Goal: Task Accomplishment & Management: Manage account settings

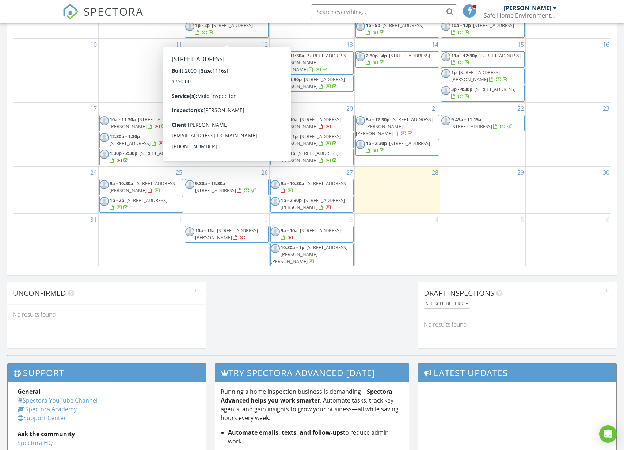
scroll to position [393, 0]
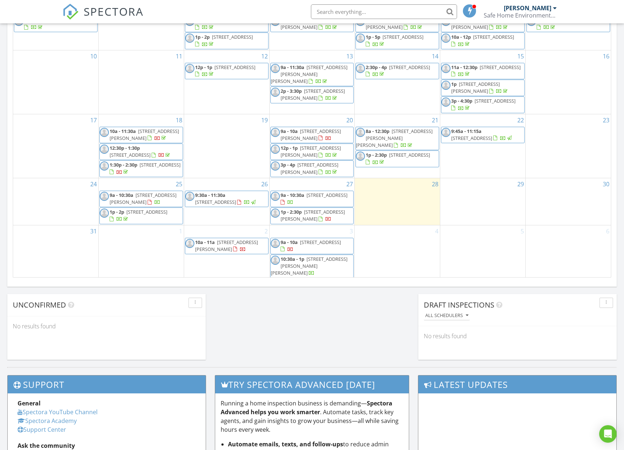
click at [230, 249] on span "58 Bangor Ct, San Ramon 94582" at bounding box center [226, 246] width 63 height 14
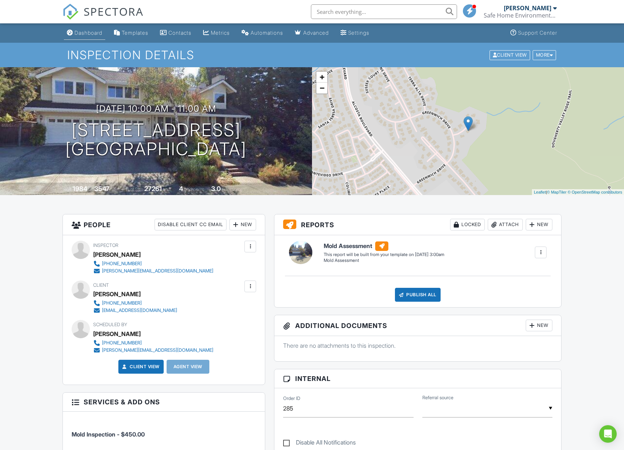
click at [91, 34] on div "Dashboard" at bounding box center [89, 33] width 28 height 6
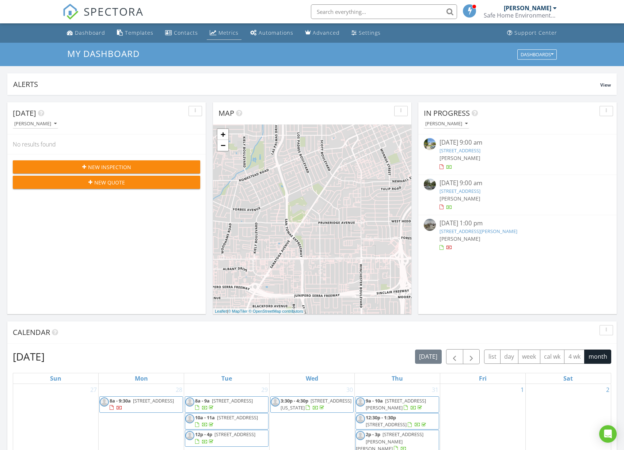
click at [219, 33] on div "Metrics" at bounding box center [229, 32] width 20 height 7
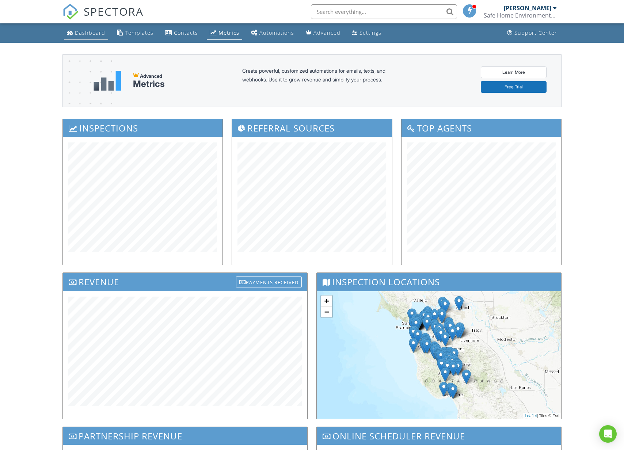
click at [83, 36] on div "Dashboard" at bounding box center [90, 32] width 30 height 7
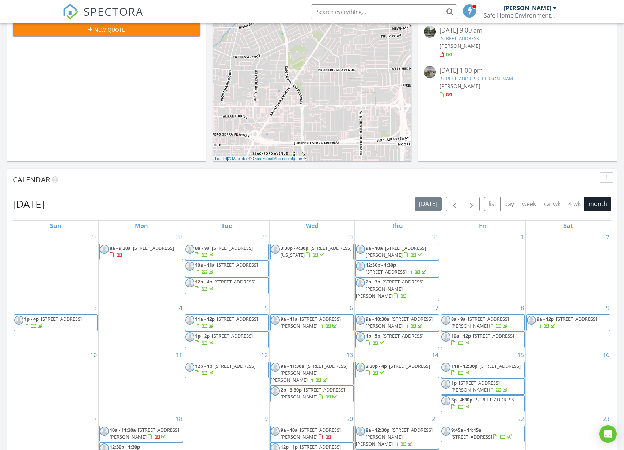
scroll to position [73, 0]
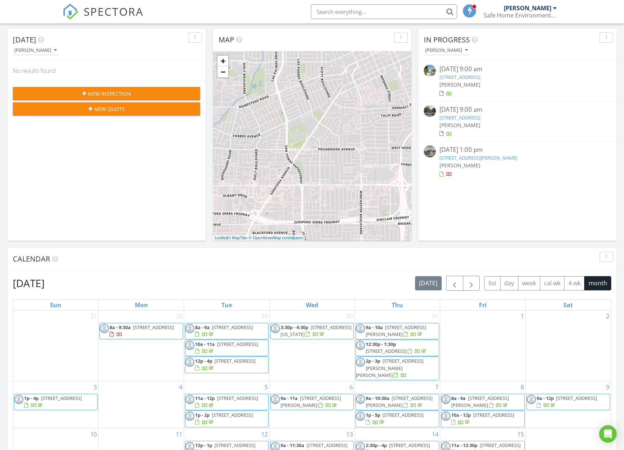
click at [144, 331] on span "[STREET_ADDRESS]" at bounding box center [153, 327] width 41 height 7
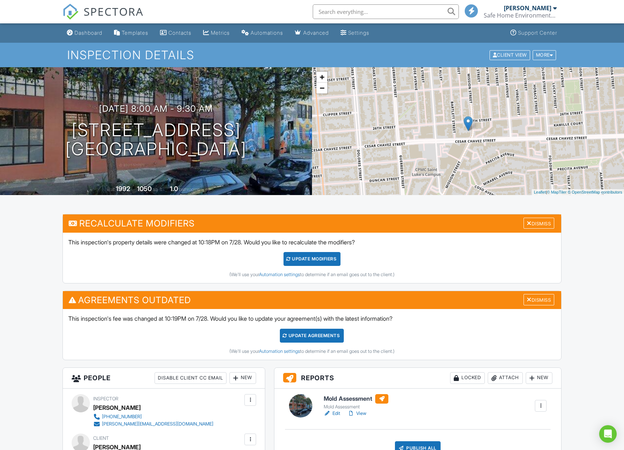
scroll to position [220, 0]
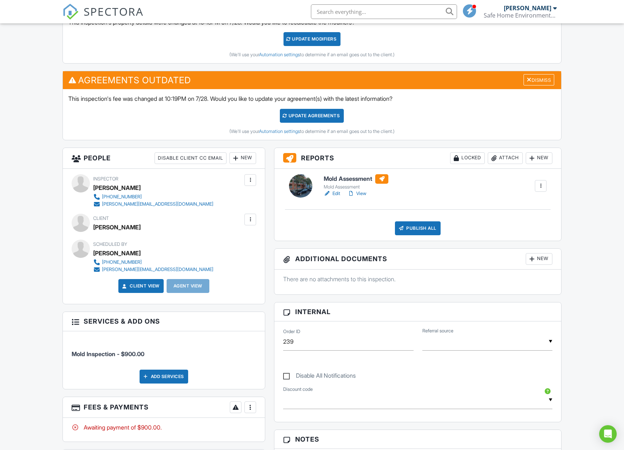
click at [335, 192] on link "Edit" at bounding box center [332, 193] width 16 height 7
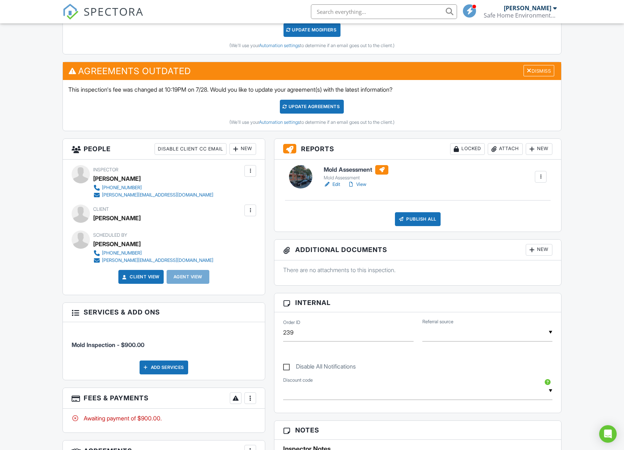
scroll to position [166, 0]
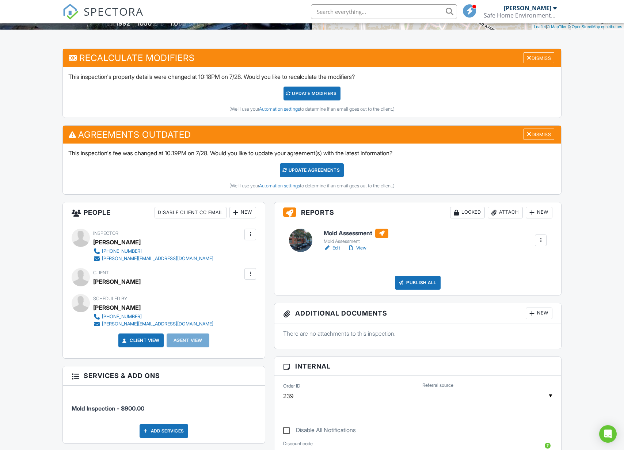
click at [506, 209] on div "Attach" at bounding box center [505, 213] width 35 height 12
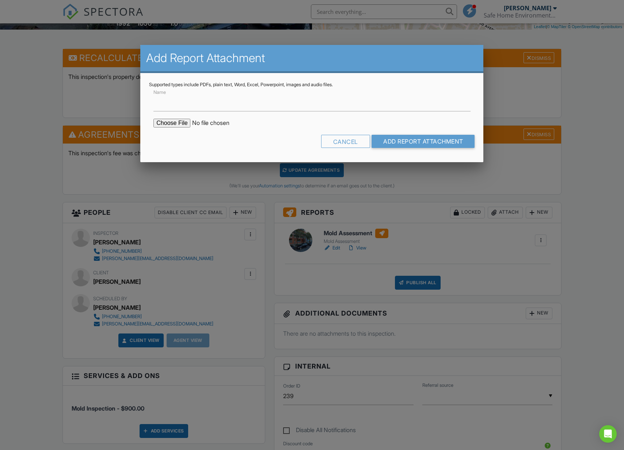
click at [171, 122] on input "file" at bounding box center [216, 123] width 124 height 9
type input "C:\fakepath\2711 18TH ST #33 + 34.pdf"
click at [416, 144] on input "Add Report Attachment" at bounding box center [423, 141] width 103 height 13
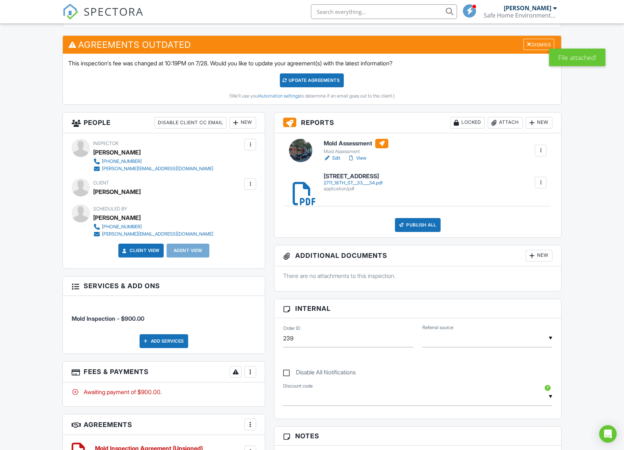
scroll to position [289, 0]
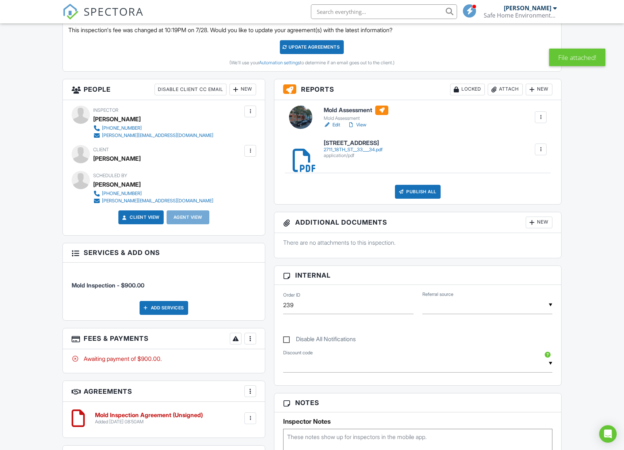
click at [252, 335] on div at bounding box center [250, 338] width 7 height 7
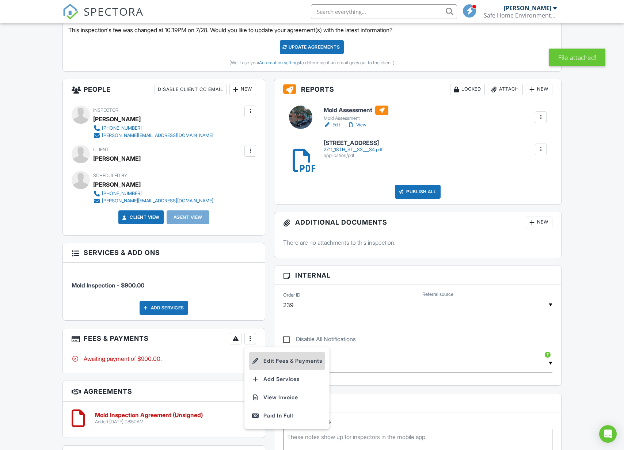
click at [287, 360] on li "Edit Fees & Payments" at bounding box center [287, 361] width 76 height 18
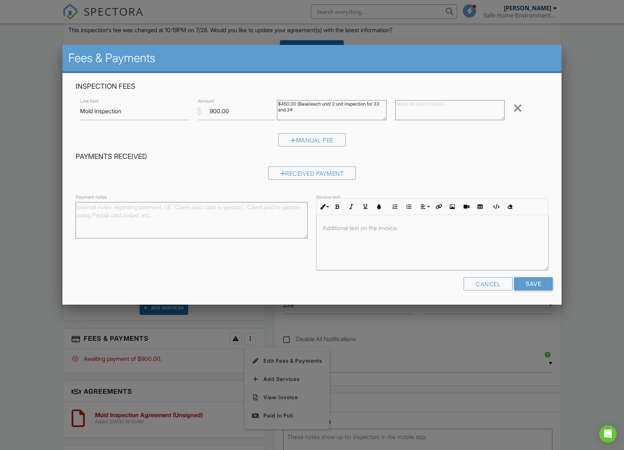
click at [335, 114] on textarea "$450.00 (Base)each unit/ 2 unit inspection for 33 and 34" at bounding box center [332, 110] width 110 height 20
type textarea "$450.00 (Base)each unit/ 2 unit inspection for 33 and 34 3 air samples"
drag, startPoint x: 237, startPoint y: 110, endPoint x: 205, endPoint y: 109, distance: 31.4
click at [205, 109] on input "900.00" at bounding box center [236, 111] width 76 height 18
type input "1200"
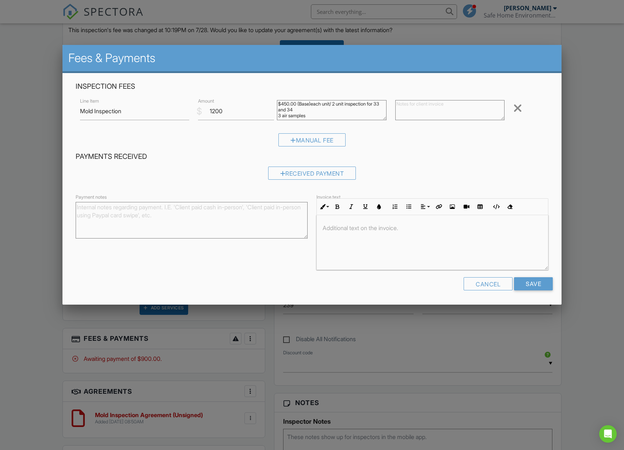
click at [347, 114] on textarea "$450.00 (Base)each unit/ 2 unit inspection for 33 and 34" at bounding box center [332, 110] width 110 height 20
type textarea "$450.00 (Base)each unit/ 2 unit inspection for 33 and 34 3 air samples x $100"
click at [436, 158] on h4 "Payments Received" at bounding box center [312, 157] width 473 height 10
click at [390, 238] on div at bounding box center [432, 242] width 231 height 55
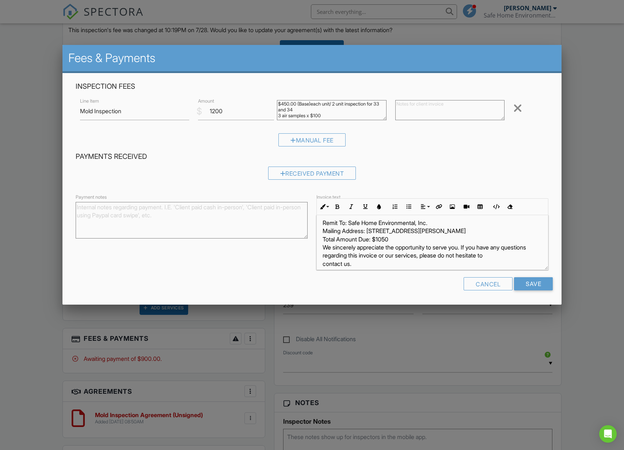
scroll to position [7, 0]
drag, startPoint x: 391, startPoint y: 237, endPoint x: 380, endPoint y: 237, distance: 11.3
click at [380, 237] on p "Remit To: Safe Home Environmental, Inc. Mailing Address: 737 Harding Ave., San …" at bounding box center [433, 242] width 220 height 49
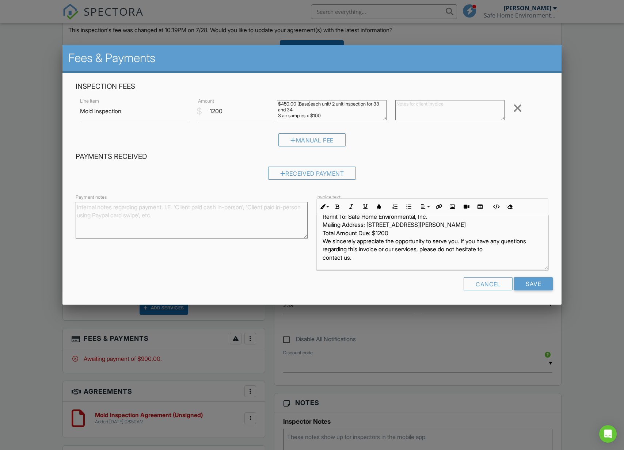
click at [424, 110] on textarea at bounding box center [451, 110] width 110 height 20
drag, startPoint x: 336, startPoint y: 115, endPoint x: 276, endPoint y: 101, distance: 61.6
click at [276, 101] on div "$450.00 (Base)each unit/ 2 unit inspection for 33 and 34" at bounding box center [332, 111] width 118 height 29
click at [411, 103] on textarea at bounding box center [451, 110] width 110 height 20
paste textarea "$450.00 (Base)each unit/ 2 unit inspection for 33 and 34 3 air samples x $100"
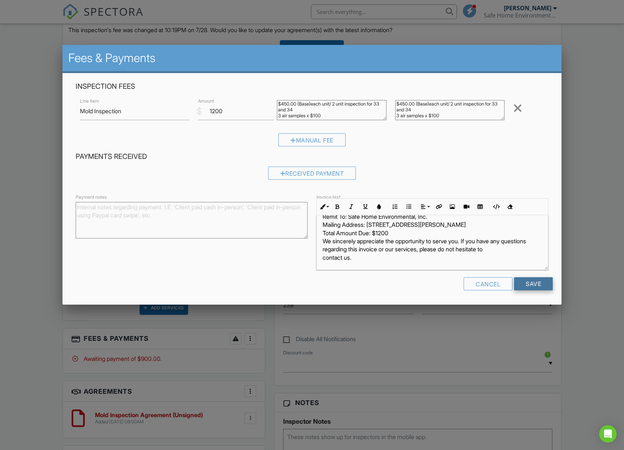
type textarea "$450.00 (Base)each unit/ 2 unit inspection for 33 and 34 3 air samples x $100"
click at [533, 286] on input "Save" at bounding box center [533, 283] width 39 height 13
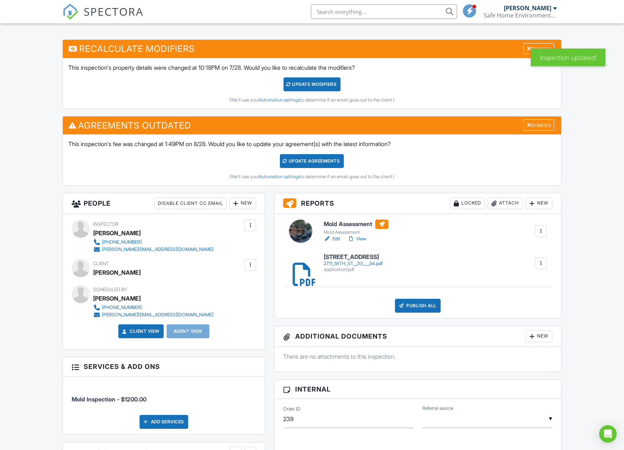
scroll to position [167, 0]
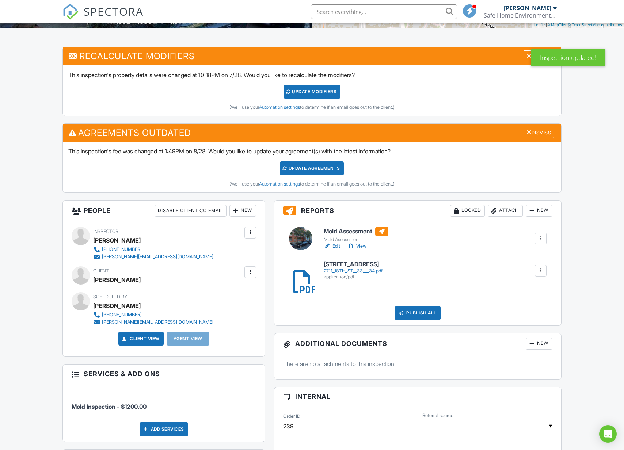
click at [336, 246] on link "Edit" at bounding box center [332, 246] width 16 height 7
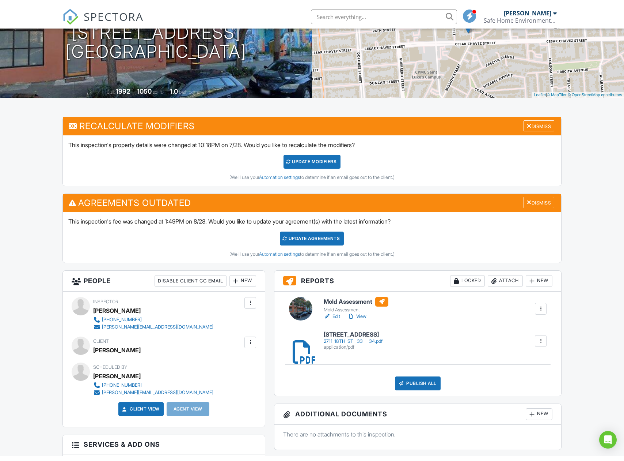
scroll to position [162, 0]
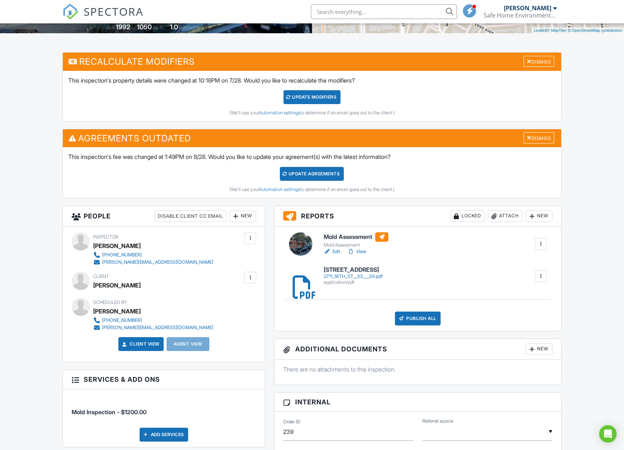
click at [253, 278] on div at bounding box center [250, 277] width 7 height 7
click at [234, 298] on li "Edit" at bounding box center [233, 300] width 37 height 18
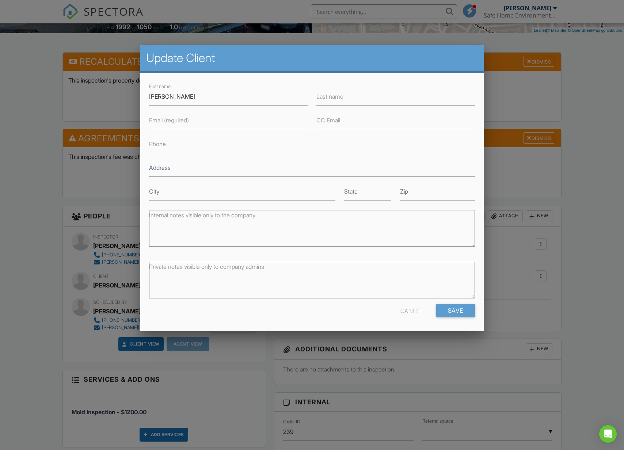
click at [341, 94] on label "Last name" at bounding box center [330, 96] width 27 height 8
click at [341, 94] on input "Last name" at bounding box center [396, 97] width 159 height 18
drag, startPoint x: 193, startPoint y: 100, endPoint x: 143, endPoint y: 96, distance: 50.2
click at [143, 95] on div "First name Rana Last name Email (required) CC Email Phone Address City State Zi…" at bounding box center [311, 202] width 343 height 258
click at [572, 100] on div at bounding box center [312, 244] width 624 height 563
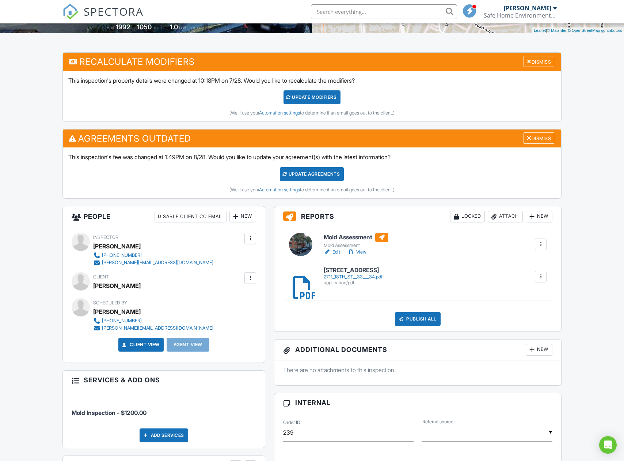
click at [252, 278] on div at bounding box center [250, 277] width 7 height 7
click at [235, 298] on li "Edit" at bounding box center [233, 300] width 37 height 18
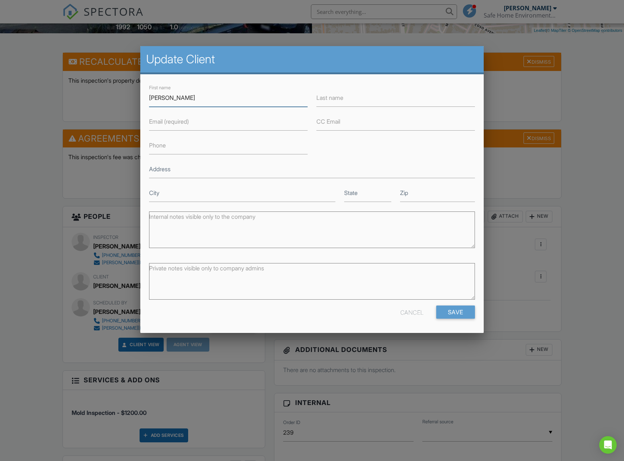
type input "[PERSON_NAME]"
drag, startPoint x: 323, startPoint y: 128, endPoint x: 321, endPoint y: 97, distance: 31.5
click at [321, 97] on label "Last name" at bounding box center [330, 98] width 27 height 8
click at [321, 97] on input "Last name" at bounding box center [396, 98] width 159 height 18
paste input "Bayadi"
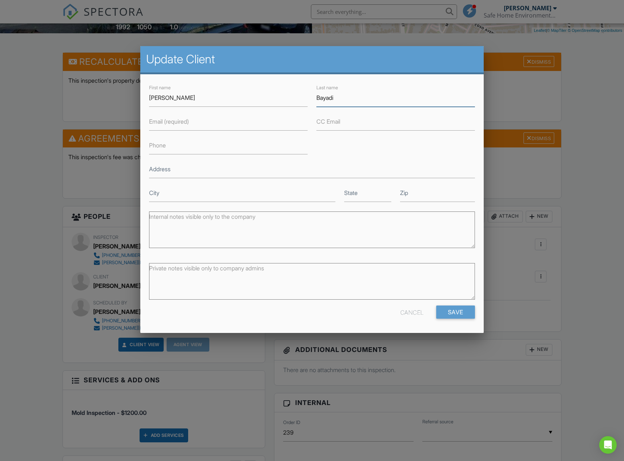
type input "Bayadi"
click at [170, 123] on label "Email (required)" at bounding box center [169, 121] width 40 height 8
click at [170, 123] on input "Email (required)" at bounding box center [228, 122] width 159 height 18
click at [170, 123] on label "Email (required)" at bounding box center [169, 121] width 40 height 8
click at [170, 123] on input "Email (required)" at bounding box center [228, 122] width 159 height 18
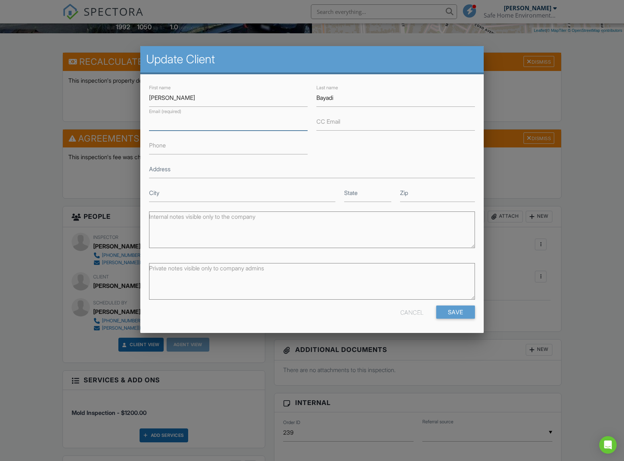
paste input "[EMAIL_ADDRESS][DOMAIN_NAME]"
type input "[EMAIL_ADDRESS][DOMAIN_NAME]"
type input "4152253797"
click at [451, 310] on input "Save" at bounding box center [455, 311] width 39 height 13
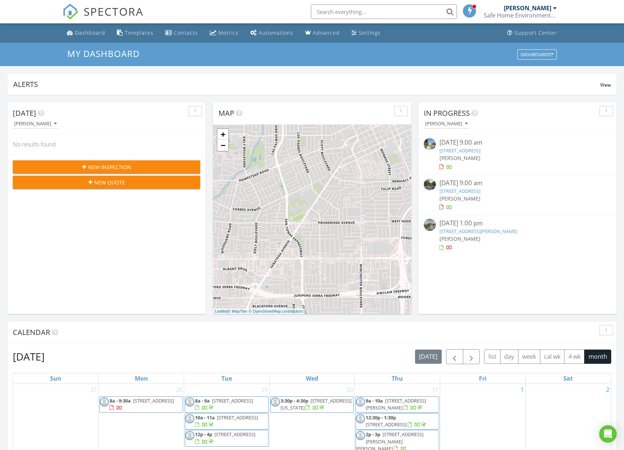
scroll to position [666, 625]
click at [336, 12] on input "text" at bounding box center [384, 11] width 146 height 15
click at [94, 34] on div "Dashboard" at bounding box center [90, 32] width 30 height 7
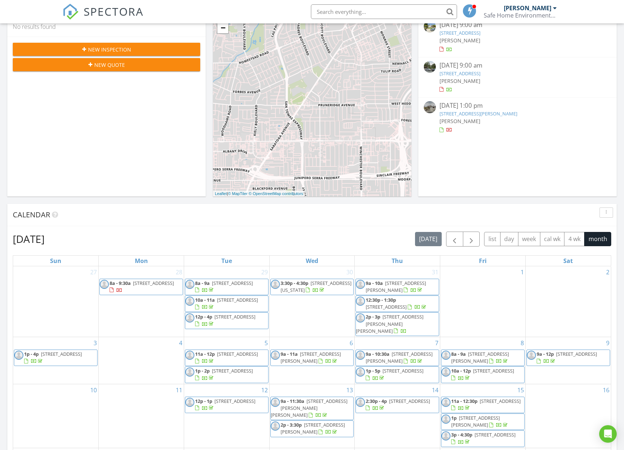
scroll to position [67, 0]
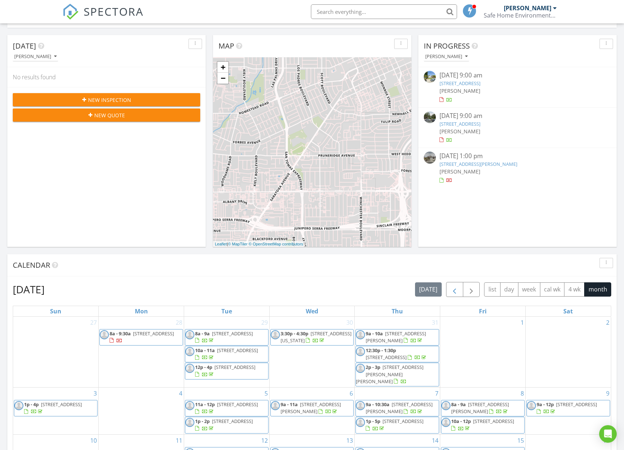
click at [452, 291] on span "button" at bounding box center [454, 290] width 9 height 9
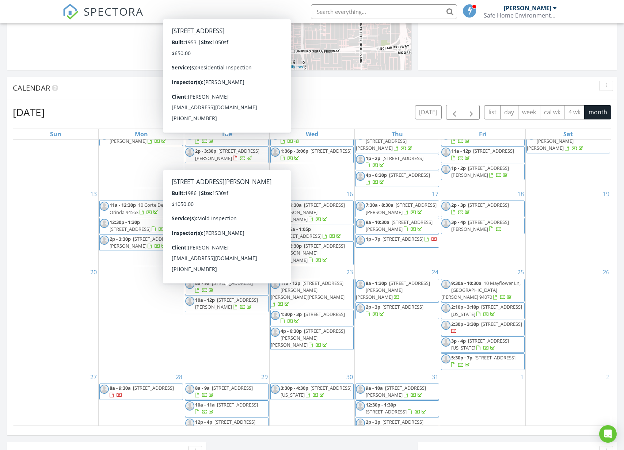
scroll to position [263, 0]
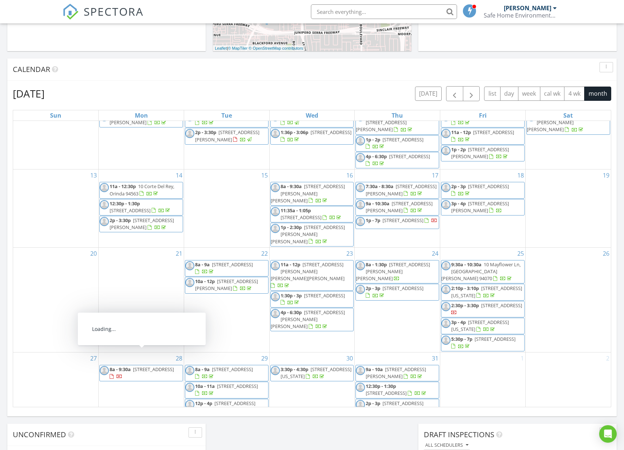
click at [139, 366] on span "2711 18th St 33 and 34, San Francisco 94110" at bounding box center [153, 369] width 41 height 7
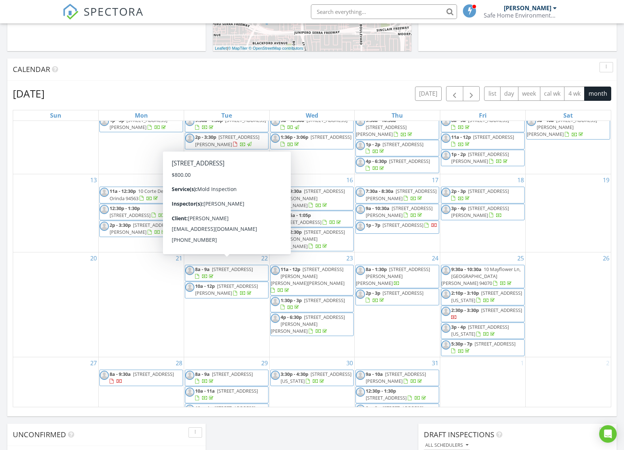
scroll to position [90, 0]
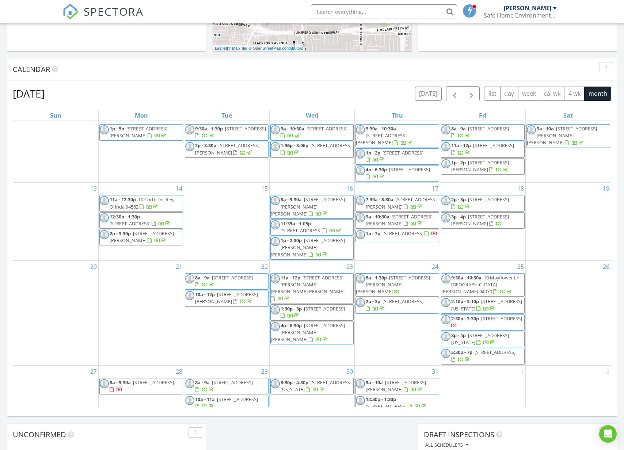
click at [481, 315] on span "2711 18th St All unit, San Francisco 94110" at bounding box center [501, 318] width 41 height 7
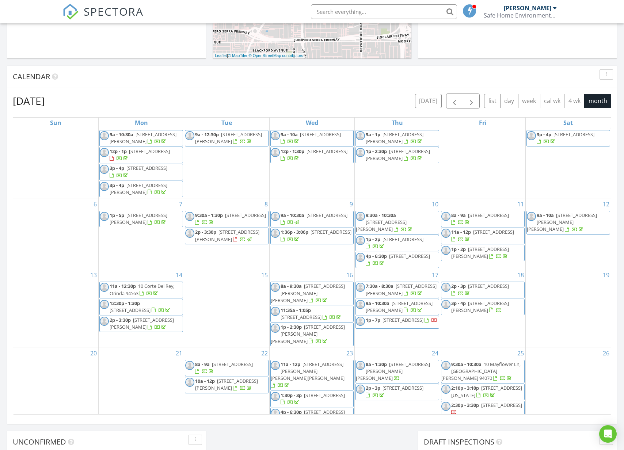
scroll to position [9, 0]
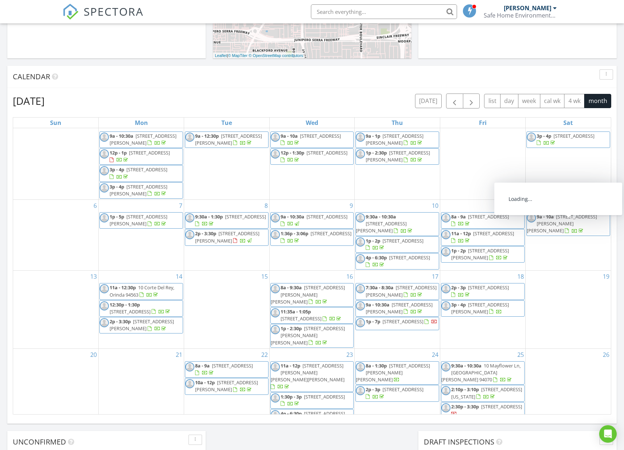
click at [381, 12] on input "text" at bounding box center [384, 11] width 146 height 15
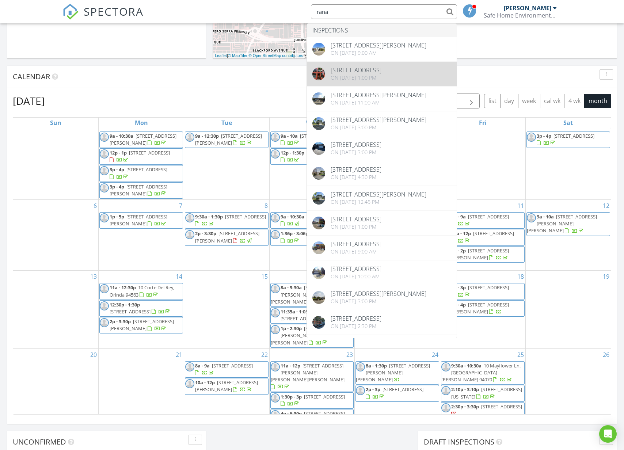
type input "rana"
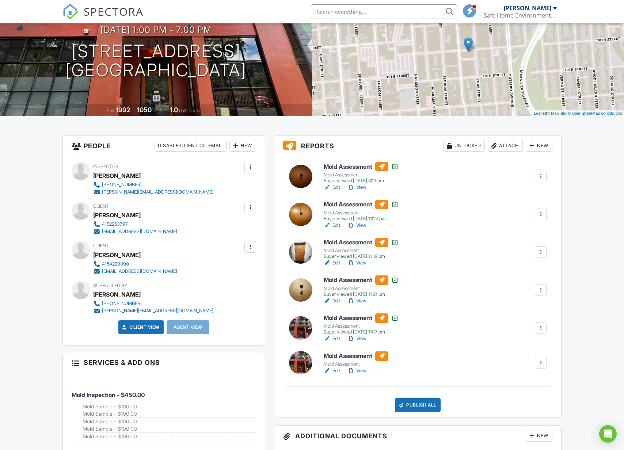
scroll to position [101, 0]
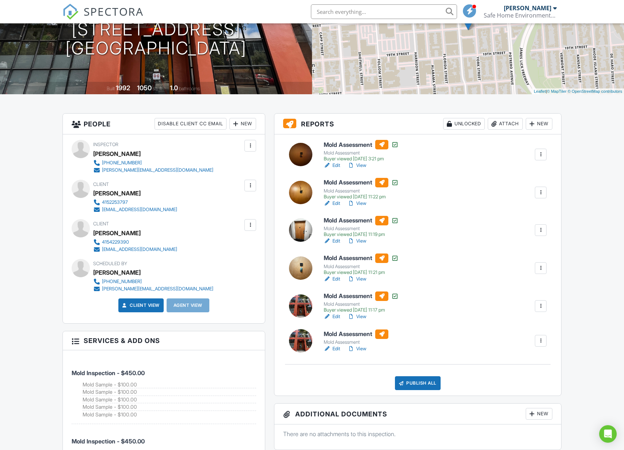
click at [249, 185] on div at bounding box center [250, 185] width 7 height 7
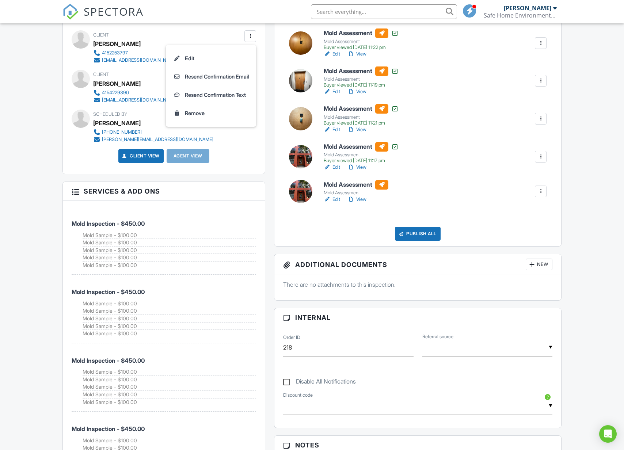
scroll to position [194, 0]
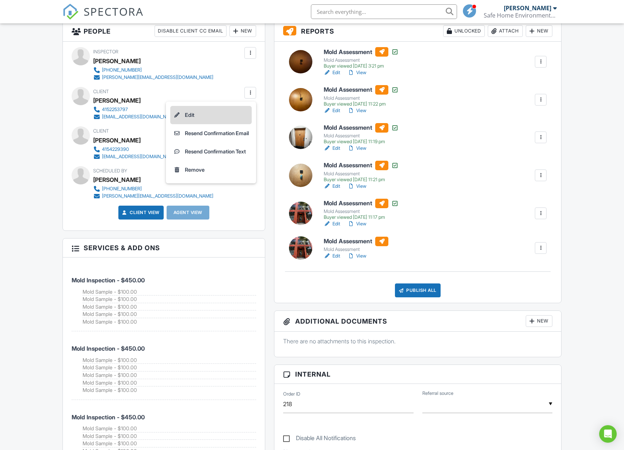
click at [184, 114] on li "Edit" at bounding box center [211, 115] width 82 height 18
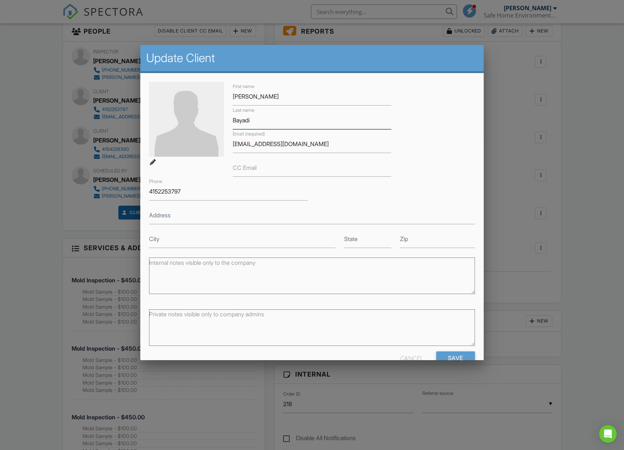
drag, startPoint x: 262, startPoint y: 121, endPoint x: 231, endPoint y: 120, distance: 31.1
click at [255, 120] on input "Bayadi" at bounding box center [312, 120] width 159 height 18
drag, startPoint x: 259, startPoint y: 120, endPoint x: 231, endPoint y: 120, distance: 28.5
click at [231, 120] on div "Last name Bayadi" at bounding box center [311, 118] width 167 height 24
drag, startPoint x: 295, startPoint y: 146, endPoint x: 227, endPoint y: 145, distance: 67.3
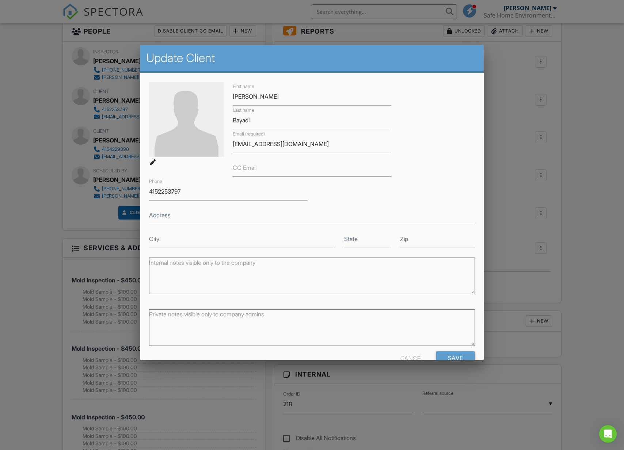
click at [411, 357] on div "Cancel" at bounding box center [412, 358] width 23 height 13
click at [411, 357] on form "First name Rana Last name Bayadi Email (required) rana@cedarcm.com CC Email Pho…" at bounding box center [312, 226] width 326 height 288
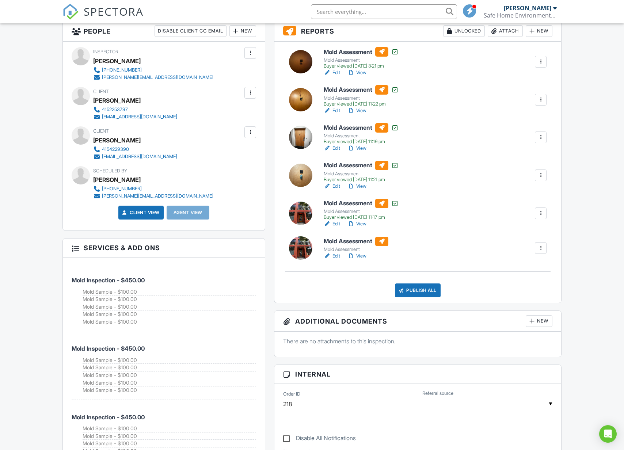
click at [251, 132] on div at bounding box center [250, 132] width 7 height 7
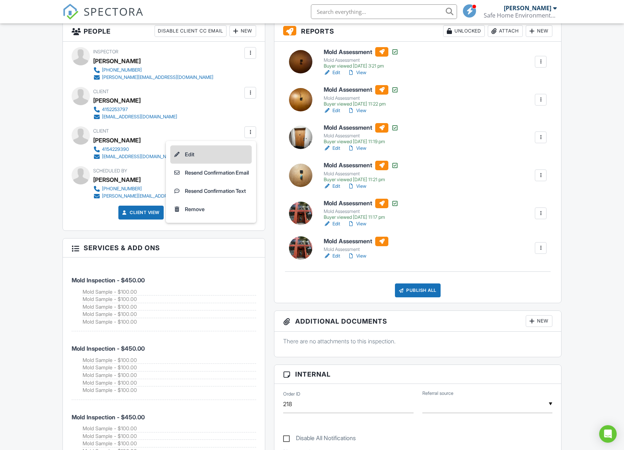
click at [185, 150] on li "Edit" at bounding box center [211, 154] width 82 height 18
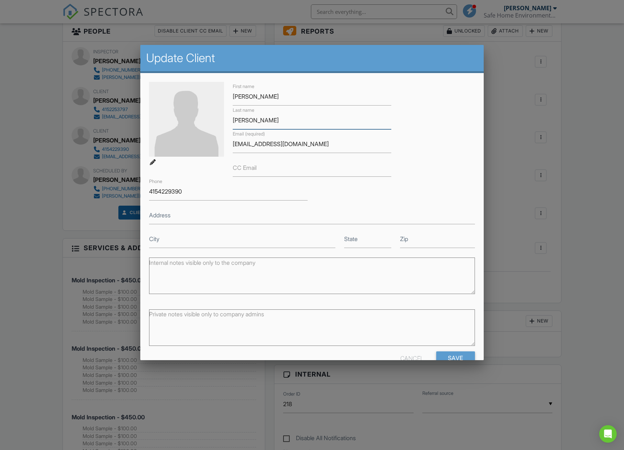
drag, startPoint x: 272, startPoint y: 122, endPoint x: 226, endPoint y: 121, distance: 45.4
click at [265, 120] on input "[PERSON_NAME]" at bounding box center [312, 120] width 159 height 18
drag, startPoint x: 261, startPoint y: 120, endPoint x: 230, endPoint y: 121, distance: 30.7
click at [230, 121] on div "Last name Lundgren" at bounding box center [311, 118] width 167 height 24
drag, startPoint x: 306, startPoint y: 145, endPoint x: 232, endPoint y: 145, distance: 73.5
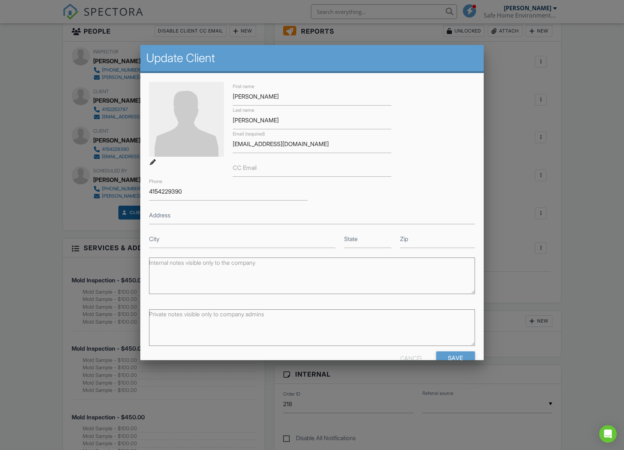
scroll to position [19, 0]
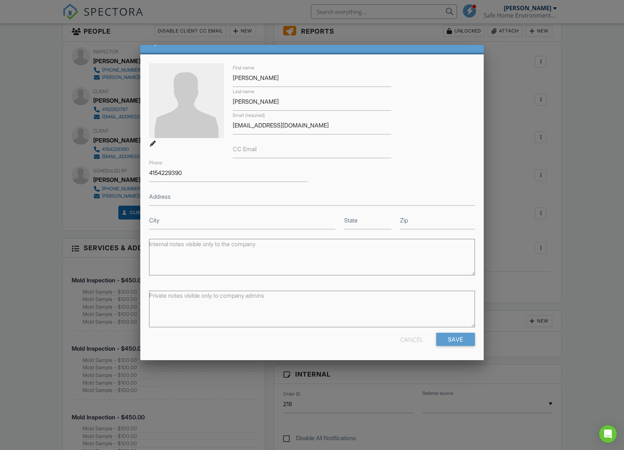
click at [413, 339] on div "Cancel" at bounding box center [412, 339] width 23 height 13
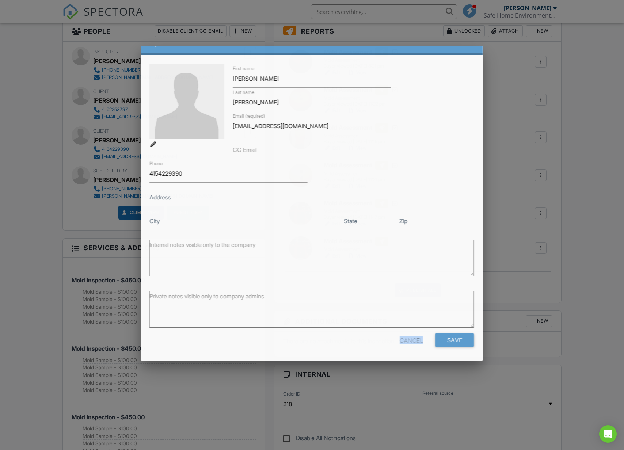
click at [413, 339] on form "First name Jessica Last name Lundgren Email (required) pm@skylinepmg.com CC Ema…" at bounding box center [312, 208] width 325 height 288
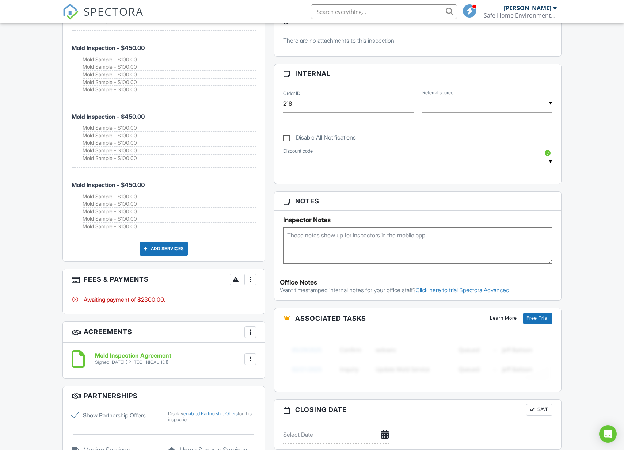
scroll to position [589, 0]
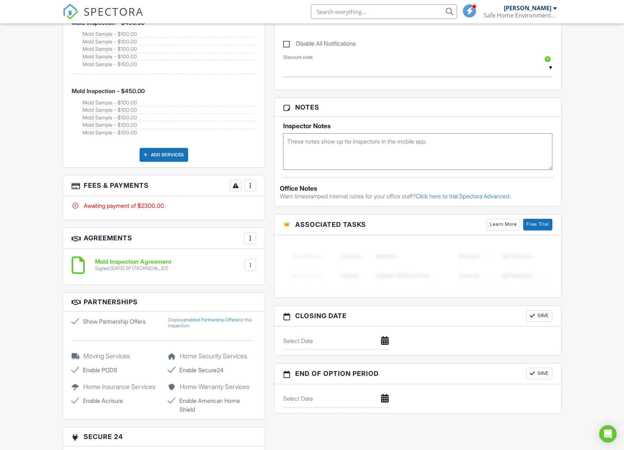
click at [253, 182] on div at bounding box center [250, 185] width 7 height 7
click at [273, 202] on li "Edit Fees & Payments" at bounding box center [287, 208] width 76 height 18
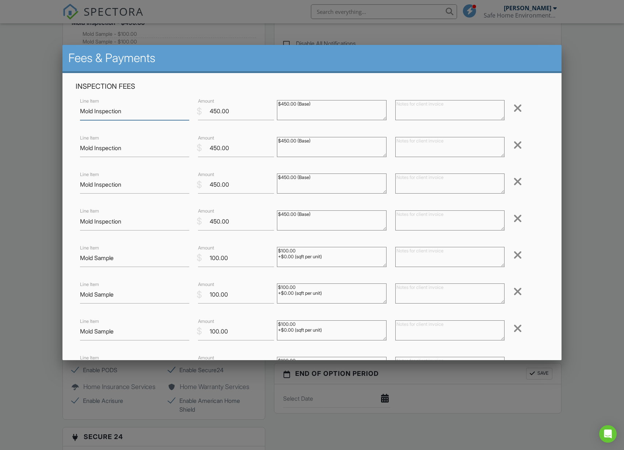
scroll to position [237, 0]
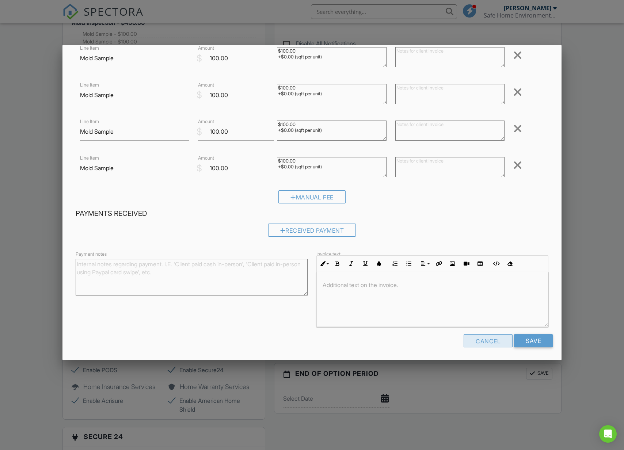
click at [488, 339] on div "Cancel" at bounding box center [488, 340] width 49 height 13
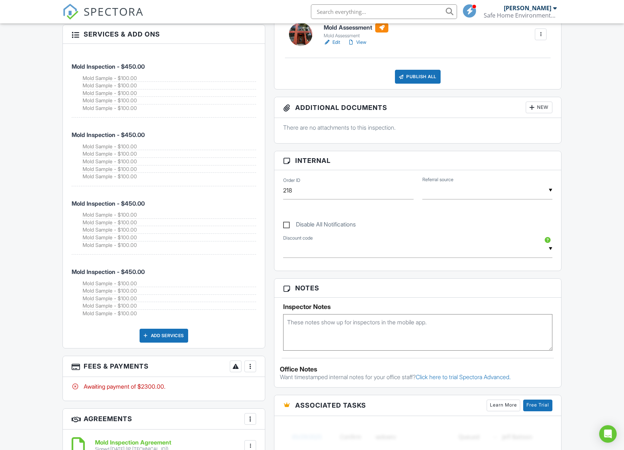
scroll to position [420, 0]
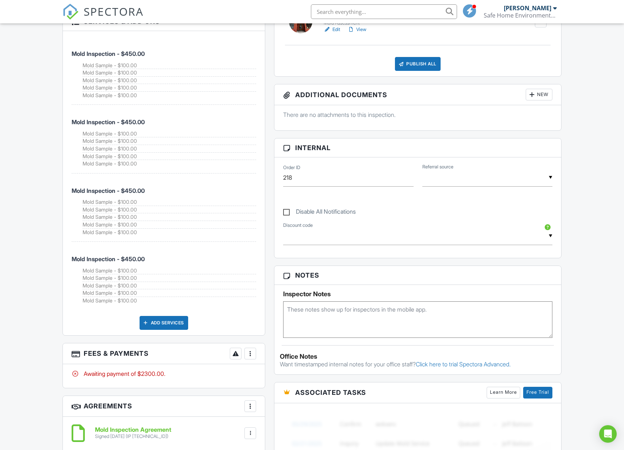
click at [251, 350] on div at bounding box center [250, 353] width 7 height 7
click at [280, 368] on li "Edit Fees & Payments" at bounding box center [287, 376] width 76 height 18
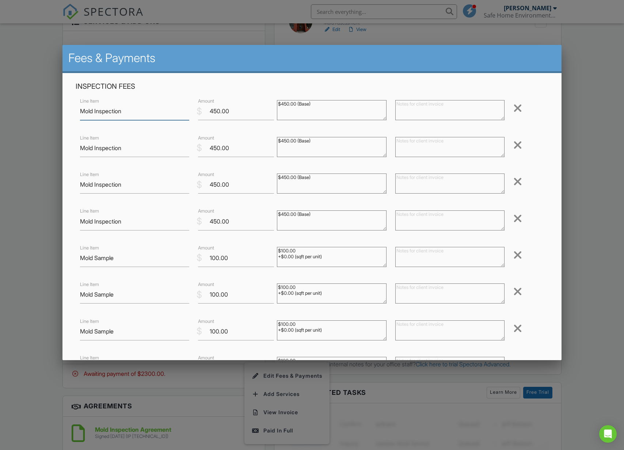
scroll to position [237, 0]
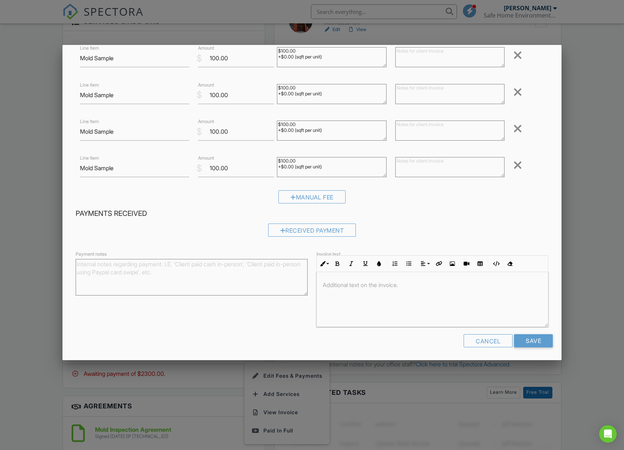
click at [374, 302] on div at bounding box center [432, 299] width 231 height 55
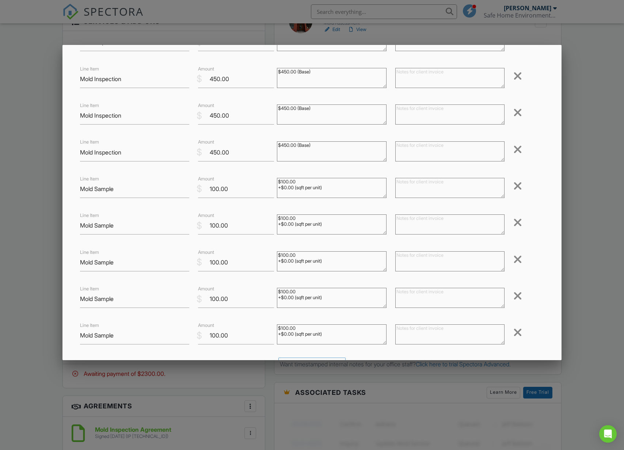
scroll to position [0, 0]
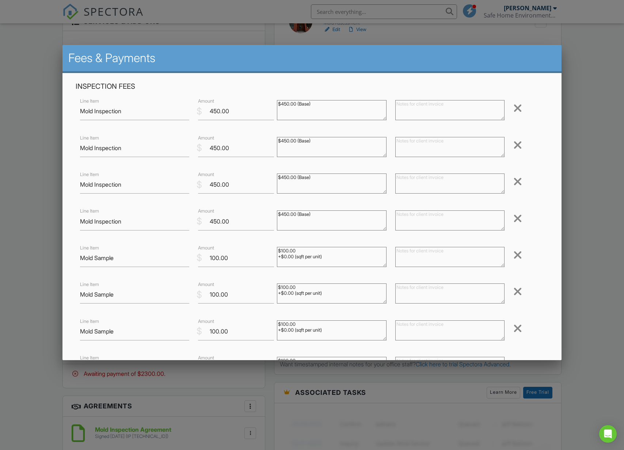
drag, startPoint x: 263, startPoint y: 57, endPoint x: 334, endPoint y: 71, distance: 72.3
click at [334, 71] on div "Fees & Payments" at bounding box center [312, 59] width 499 height 28
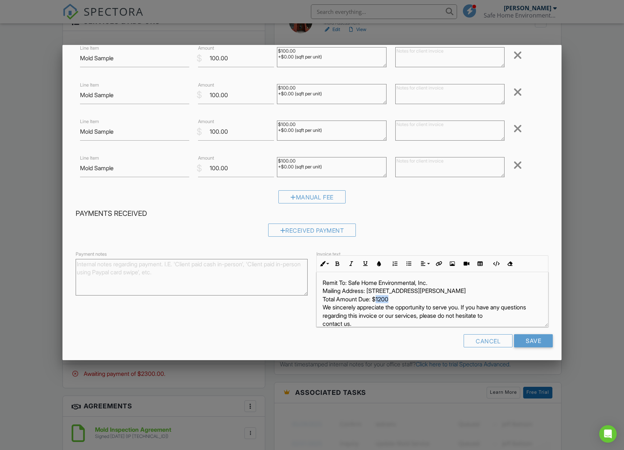
drag, startPoint x: 394, startPoint y: 298, endPoint x: 379, endPoint y: 297, distance: 15.0
click at [379, 297] on p "Remit To: Safe Home Environmental, Inc. Mailing Address: 737 Harding Ave., San …" at bounding box center [433, 303] width 220 height 49
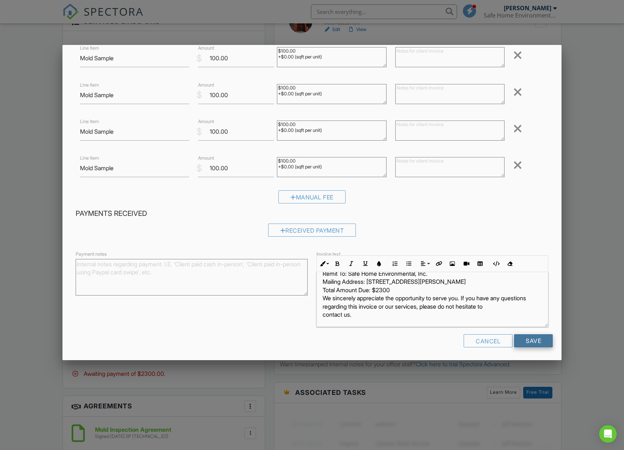
click at [532, 343] on input "Save" at bounding box center [533, 340] width 39 height 13
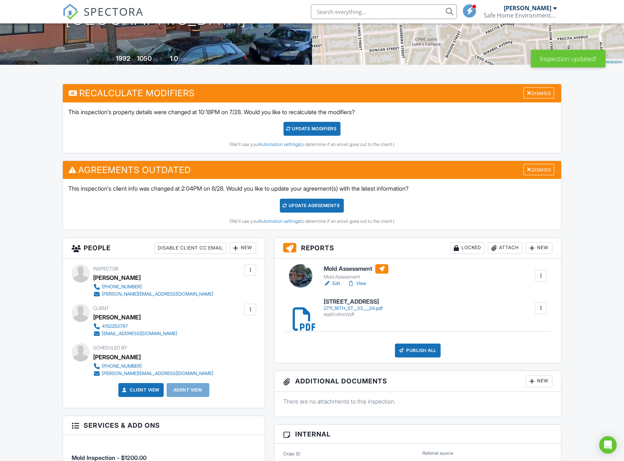
click at [248, 249] on div "New" at bounding box center [243, 248] width 27 height 12
click at [244, 267] on li "Client" at bounding box center [269, 270] width 72 height 18
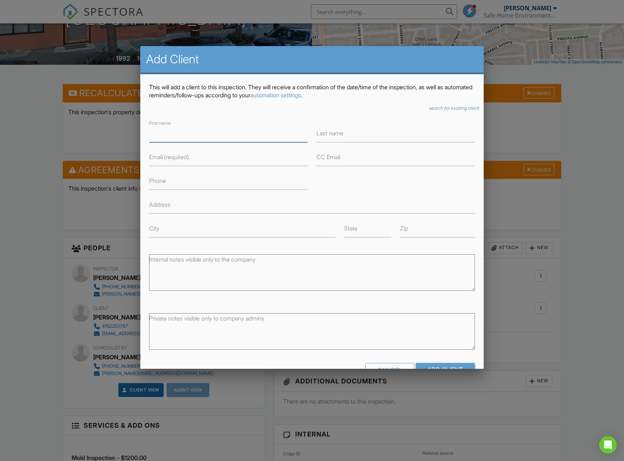
paste input "[PERSON_NAME]"
type input "[PERSON_NAME]"
click at [324, 133] on label "Last name" at bounding box center [330, 133] width 27 height 8
click at [324, 133] on input "Last name" at bounding box center [396, 133] width 159 height 18
paste input "[PERSON_NAME]"
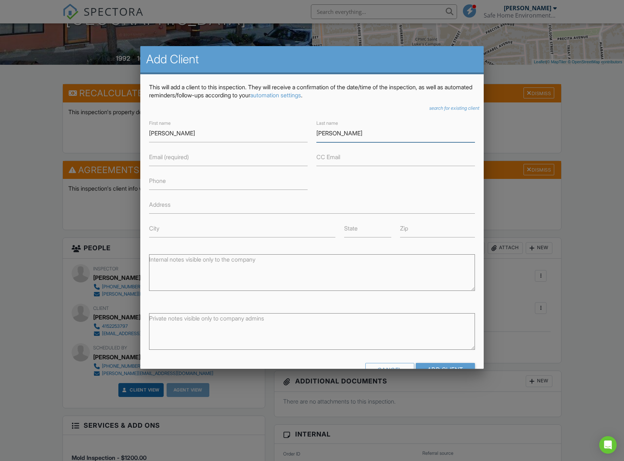
type input "[PERSON_NAME]"
click at [155, 158] on label "Email (required)" at bounding box center [169, 157] width 40 height 8
click at [155, 158] on input "Email (required)" at bounding box center [228, 157] width 159 height 18
paste input "[EMAIL_ADDRESS][DOMAIN_NAME]"
type input "[EMAIL_ADDRESS][DOMAIN_NAME]"
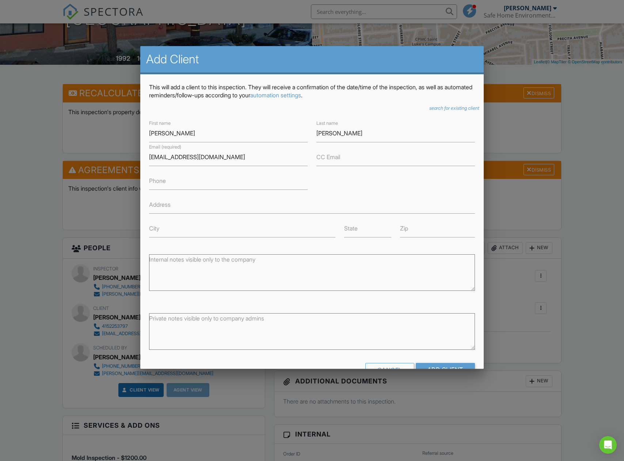
click at [159, 183] on label "Phone" at bounding box center [157, 181] width 17 height 8
click at [159, 183] on input "Phone" at bounding box center [228, 181] width 159 height 18
type input "4154229390"
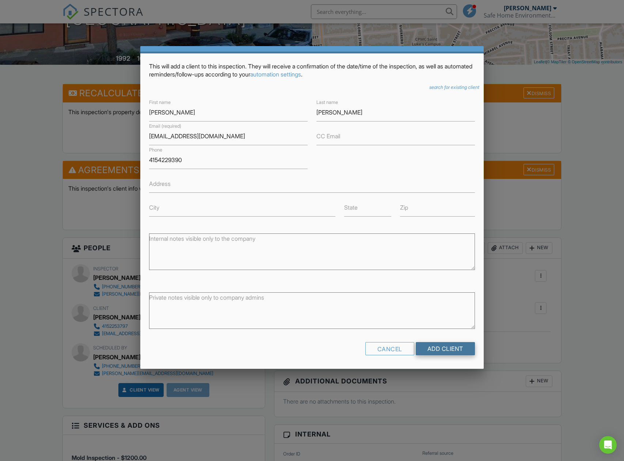
click at [443, 345] on input "Add Client" at bounding box center [445, 348] width 59 height 13
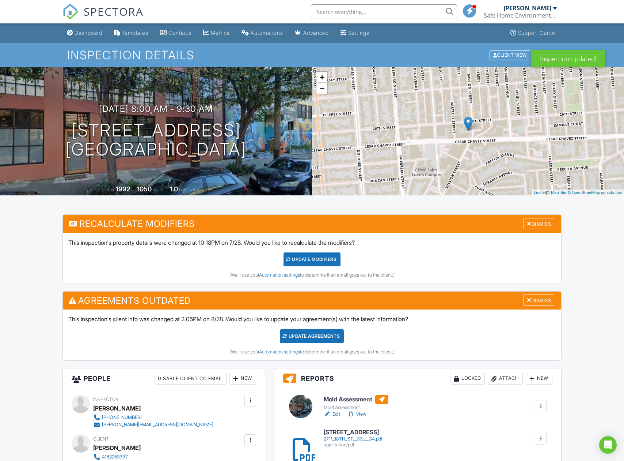
click at [300, 335] on div "Update Agreements" at bounding box center [312, 336] width 64 height 14
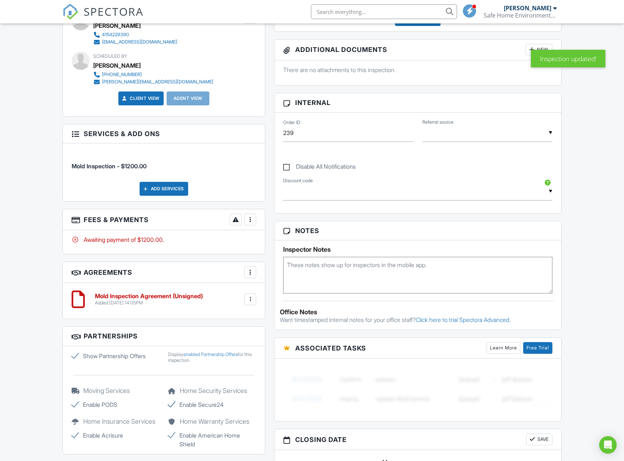
scroll to position [547, 0]
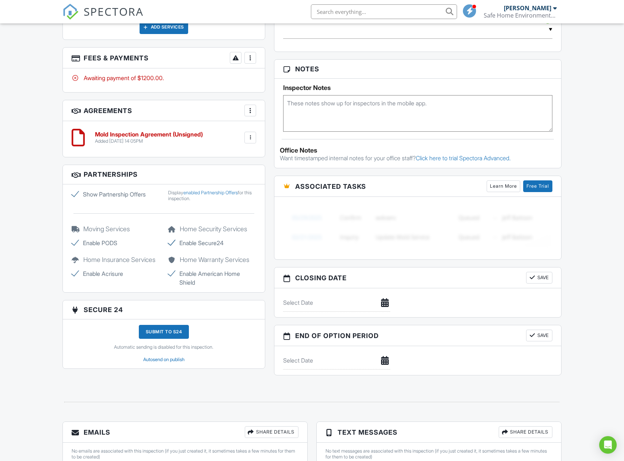
click at [251, 54] on div at bounding box center [250, 57] width 7 height 7
click at [278, 79] on li "Edit Fees & Payments" at bounding box center [287, 80] width 76 height 18
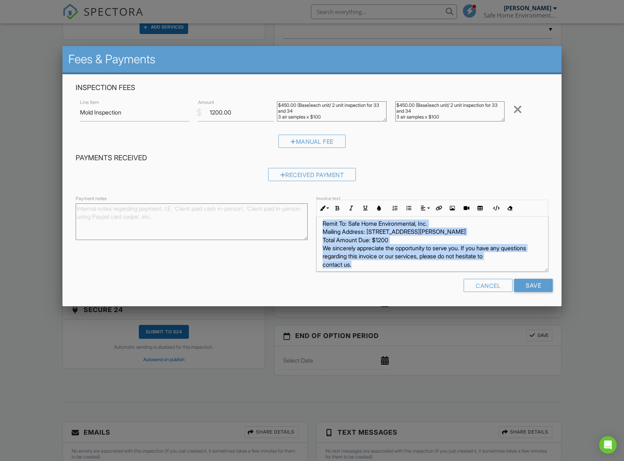
scroll to position [11, 0]
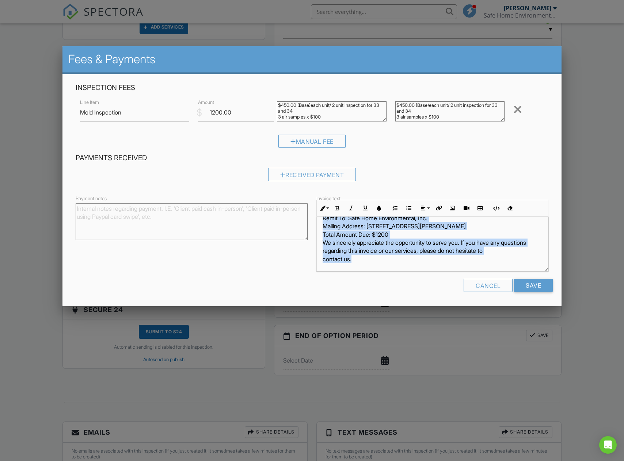
drag, startPoint x: 322, startPoint y: 224, endPoint x: 385, endPoint y: 280, distance: 85.2
click at [385, 280] on form "Inspection Fees Line Item Mold Inspection $ Amount 1200.00 $450.00 (Base)each u…" at bounding box center [312, 190] width 482 height 214
copy p "Remit To: Safe Home Environmental, Inc. Mailing Address: [STREET_ADDRESS][PERSO…"
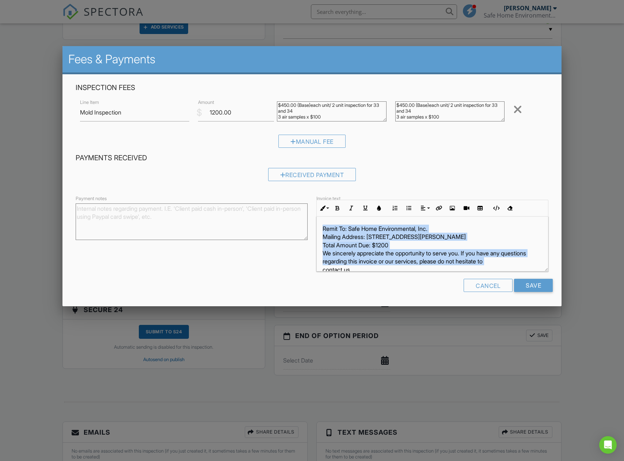
scroll to position [2, 0]
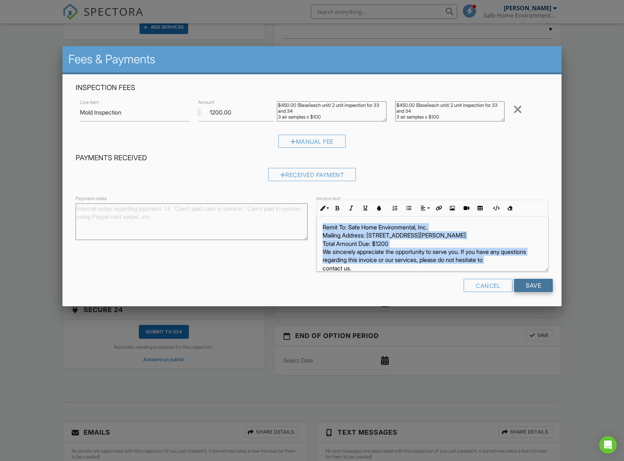
click at [536, 285] on input "Save" at bounding box center [533, 285] width 39 height 13
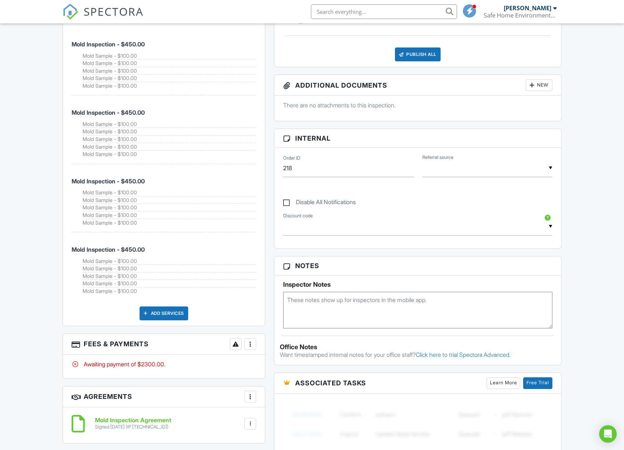
scroll to position [491, 0]
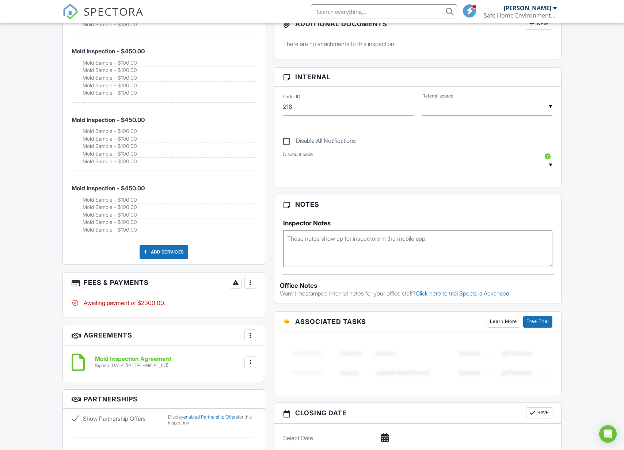
click at [252, 279] on div at bounding box center [250, 282] width 7 height 7
click at [274, 335] on li "View Invoice" at bounding box center [287, 342] width 76 height 18
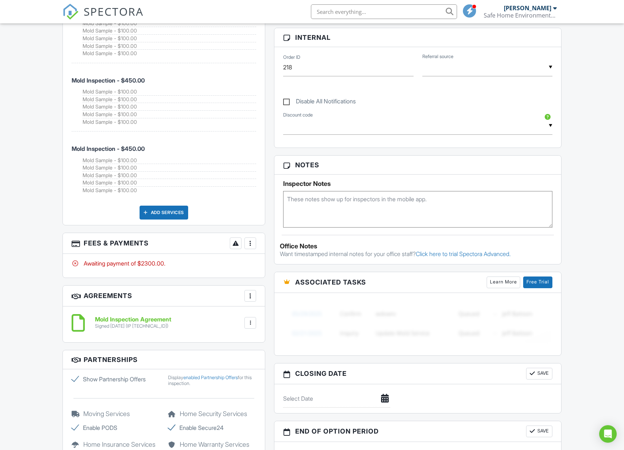
scroll to position [616, 0]
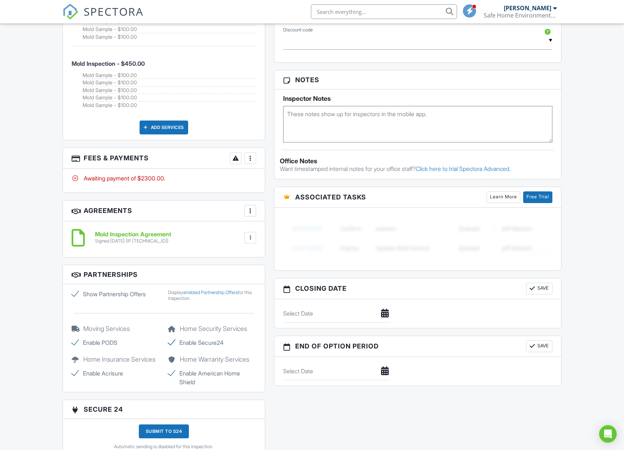
click at [252, 155] on div at bounding box center [250, 158] width 7 height 7
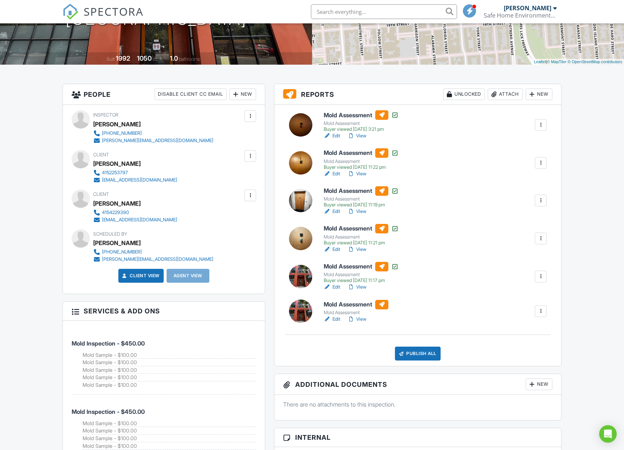
scroll to position [88, 0]
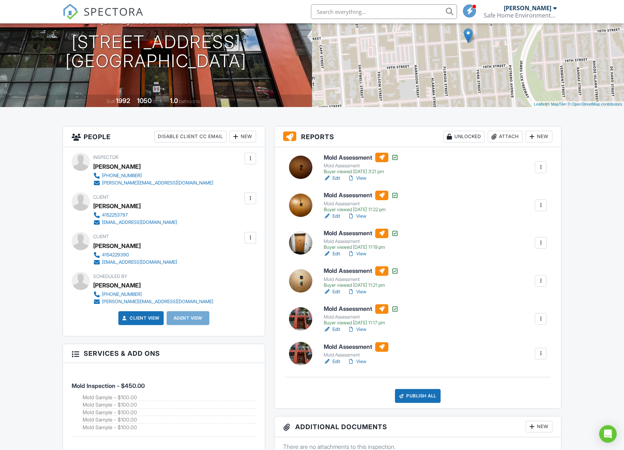
click at [358, 328] on link "View" at bounding box center [357, 329] width 19 height 7
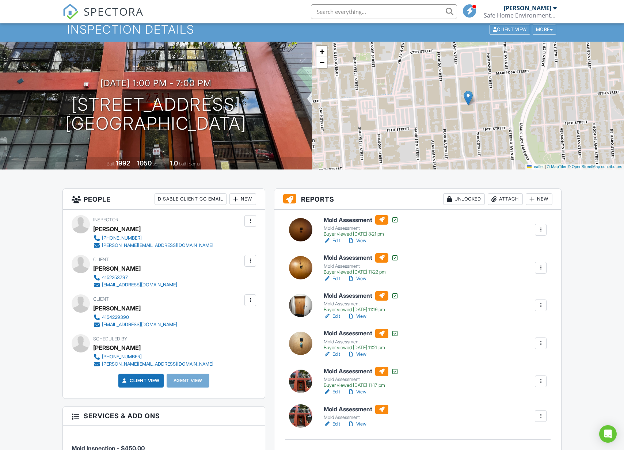
scroll to position [86, 0]
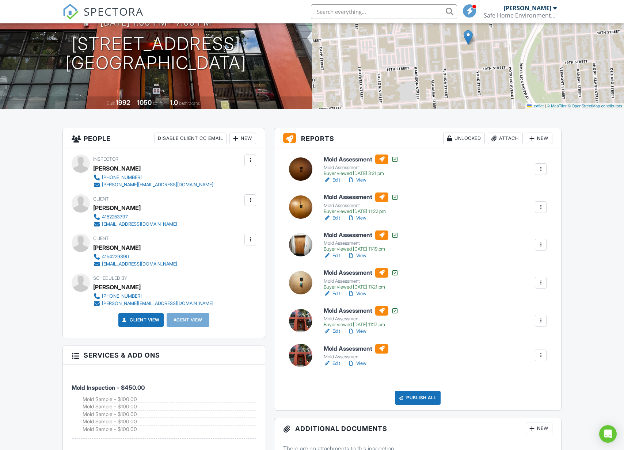
click at [360, 364] on link "View" at bounding box center [357, 363] width 19 height 7
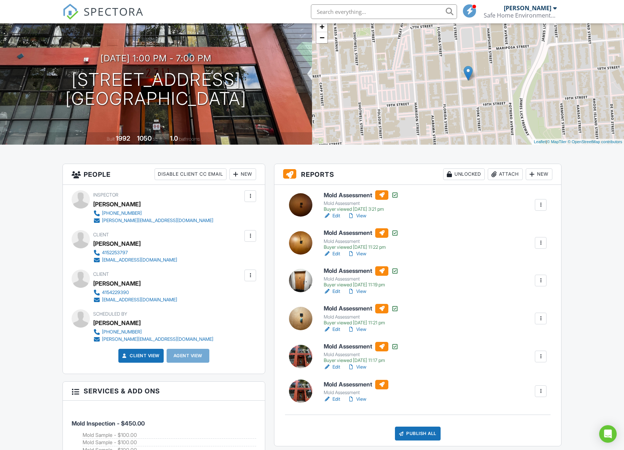
click at [541, 390] on div at bounding box center [540, 391] width 7 height 7
click at [517, 447] on div "Delete" at bounding box center [519, 449] width 15 height 8
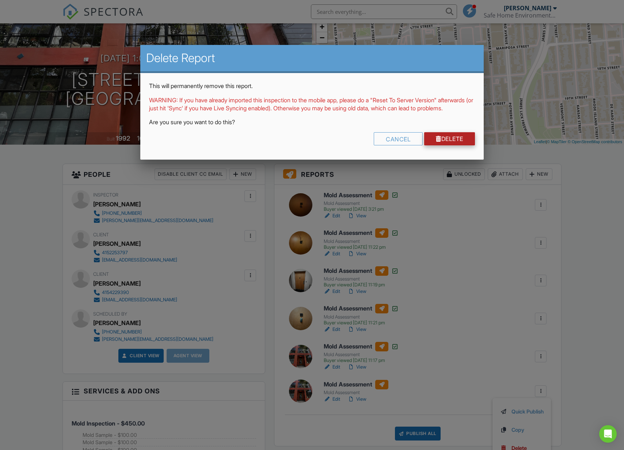
click at [456, 143] on link "Delete" at bounding box center [449, 138] width 51 height 13
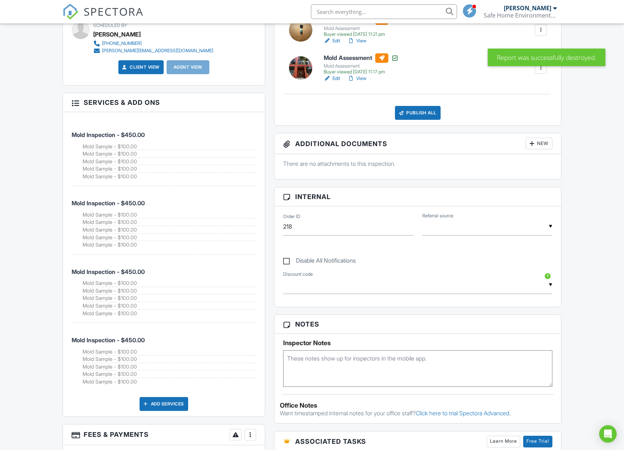
scroll to position [472, 0]
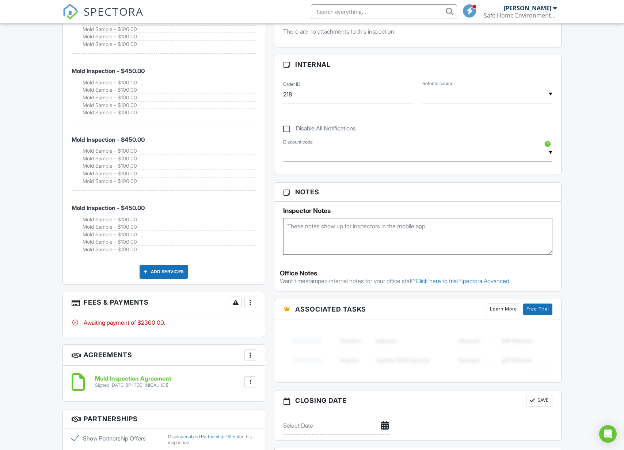
click at [252, 299] on div at bounding box center [250, 302] width 7 height 7
click at [273, 319] on li "Edit Fees & Payments" at bounding box center [287, 325] width 76 height 18
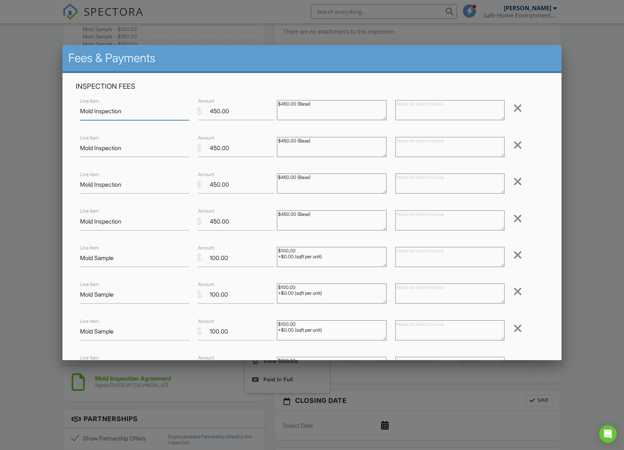
click at [154, 113] on input "Mold Inspection" at bounding box center [135, 111] width 110 height 18
click at [333, 105] on textarea "$450.00 (Base)" at bounding box center [332, 110] width 110 height 20
type textarea "$450.00 (Base) unit 23"
click at [326, 142] on textarea "$450.00 (Base)" at bounding box center [332, 147] width 110 height 20
type textarea "$450.00 (Base) unit 24"
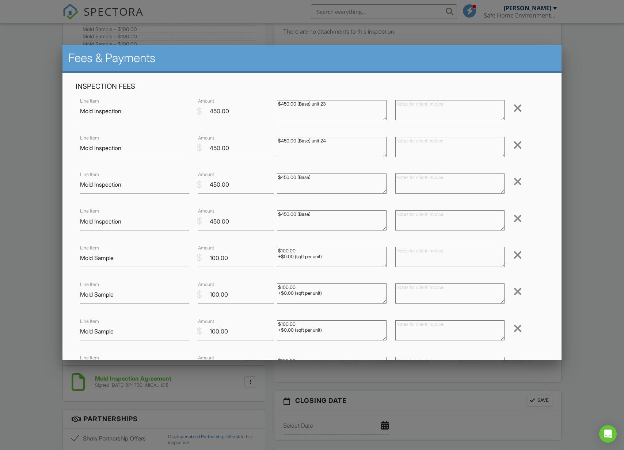
click at [325, 176] on textarea "$450.00 (Base)" at bounding box center [332, 184] width 110 height 20
type textarea "$450.00 (Base) unit 33"
click at [326, 216] on textarea "$450.00 (Base)" at bounding box center [332, 221] width 110 height 20
click at [330, 215] on textarea "$450.00 (Base)" at bounding box center [332, 221] width 110 height 20
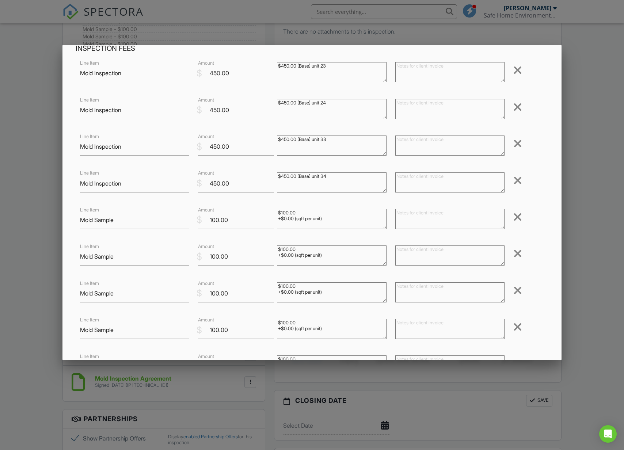
scroll to position [39, 0]
type textarea "$450.00 (Base) unit 34"
click at [347, 213] on textarea "$100.00 +$0.00 (sqft per unit)" at bounding box center [332, 218] width 110 height 20
drag, startPoint x: 345, startPoint y: 215, endPoint x: 276, endPoint y: 216, distance: 69.1
click at [276, 216] on div "$100.00 +$0.00 (sqft per unit)" at bounding box center [332, 218] width 118 height 29
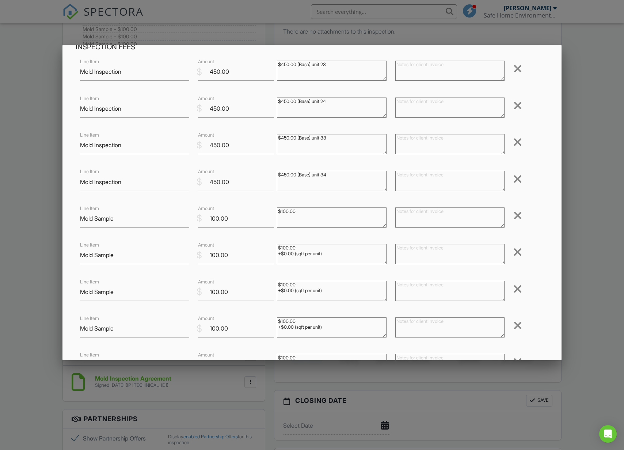
click at [306, 211] on textarea "$100.00 +$0.00 (sqft per unit)" at bounding box center [332, 218] width 110 height 20
type textarea "$100.00 unit 23"
drag, startPoint x: 335, startPoint y: 256, endPoint x: 273, endPoint y: 254, distance: 61.8
click at [273, 254] on input "100.00" at bounding box center [236, 255] width 76 height 18
click at [305, 250] on textarea "$100.00 +$0.00 (sqft per unit)" at bounding box center [332, 254] width 110 height 20
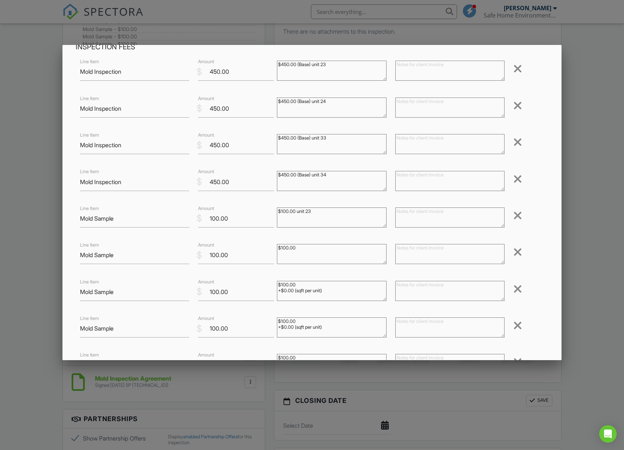
click at [317, 248] on textarea "$100.00 +$0.00 (sqft per unit)" at bounding box center [332, 254] width 110 height 20
type textarea "$100.00 unit 24"
drag, startPoint x: 324, startPoint y: 290, endPoint x: 266, endPoint y: 290, distance: 57.0
click at [266, 290] on div "Line Item Mold Sample $ Amount 100.00 $100.00 +$0.00 (sqft per unit) Remove" at bounding box center [312, 291] width 473 height 29
click at [310, 285] on textarea "$100.00 +$0.00 (sqft per unit)" at bounding box center [332, 291] width 110 height 20
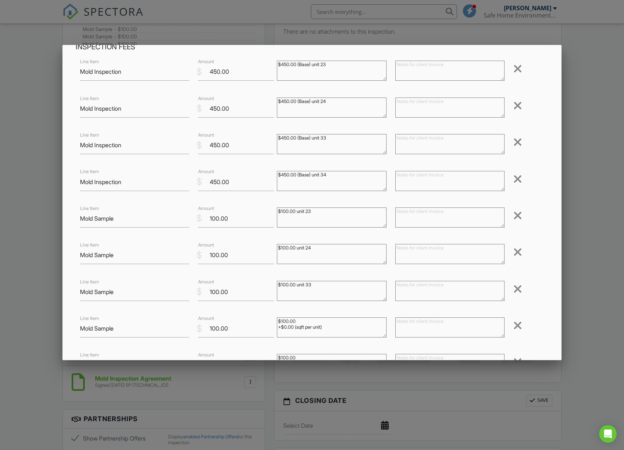
type textarea "$100.00 unit 33"
click at [337, 324] on textarea "$100.00 +$0.00 (sqft per unit)" at bounding box center [332, 328] width 110 height 20
drag, startPoint x: 313, startPoint y: 325, endPoint x: 276, endPoint y: 322, distance: 37.0
click at [276, 322] on div "$100.00 +$0.00 (sqft per unit)" at bounding box center [332, 328] width 118 height 29
click at [315, 330] on textarea "$100.00 +$0.00 (sqft per unit)" at bounding box center [332, 328] width 110 height 20
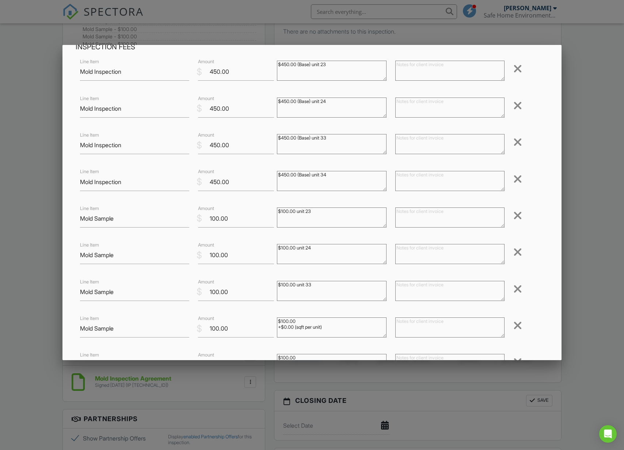
drag, startPoint x: 339, startPoint y: 329, endPoint x: 277, endPoint y: 327, distance: 61.8
click at [277, 327] on textarea "$100.00 +$0.00 (sqft per unit)" at bounding box center [332, 328] width 110 height 20
click at [311, 319] on textarea "$100.00 +$0.00 (sqft per unit)" at bounding box center [332, 328] width 110 height 20
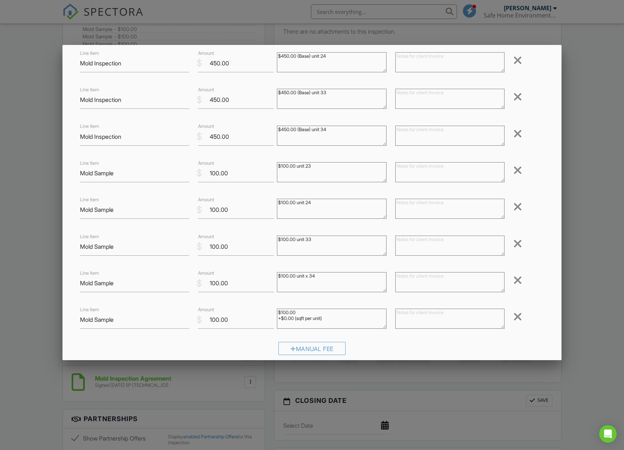
type textarea "$100.00 unit x 34"
drag, startPoint x: 335, startPoint y: 319, endPoint x: 275, endPoint y: 319, distance: 60.3
click at [275, 319] on div "$100.00 +$0.00 (sqft per unit)" at bounding box center [332, 319] width 118 height 29
click at [302, 313] on textarea "$100.00 +$0.00 (sqft per unit)" at bounding box center [332, 319] width 110 height 20
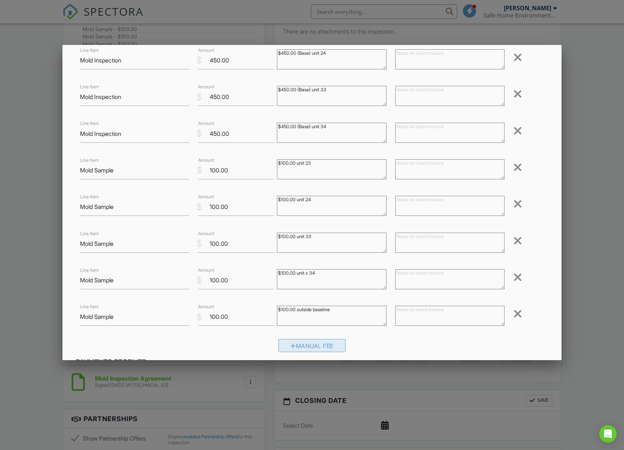
type textarea "$100.00 outside baseline"
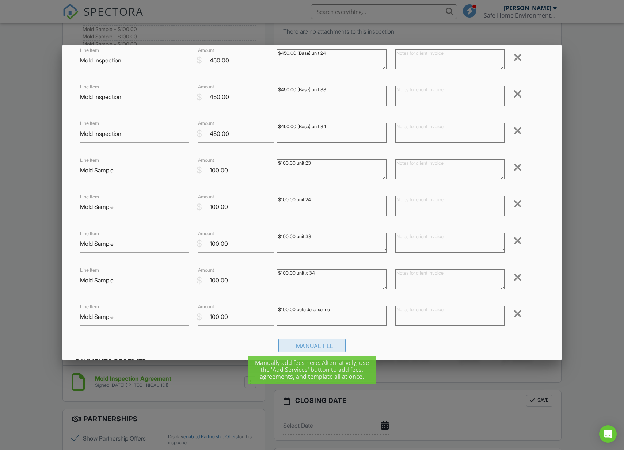
click at [306, 343] on div "Manual Fee" at bounding box center [312, 345] width 67 height 13
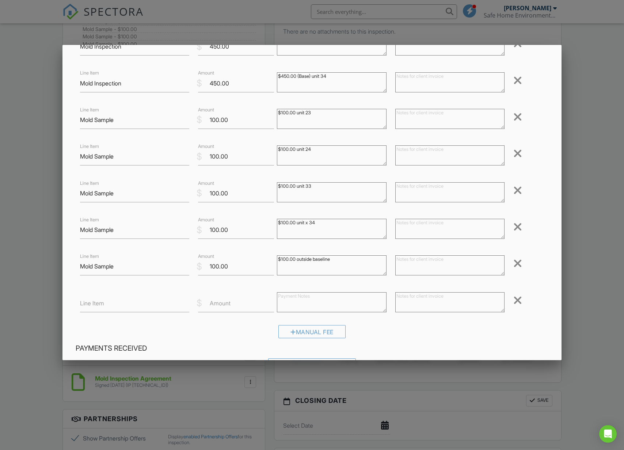
scroll to position [193, 0]
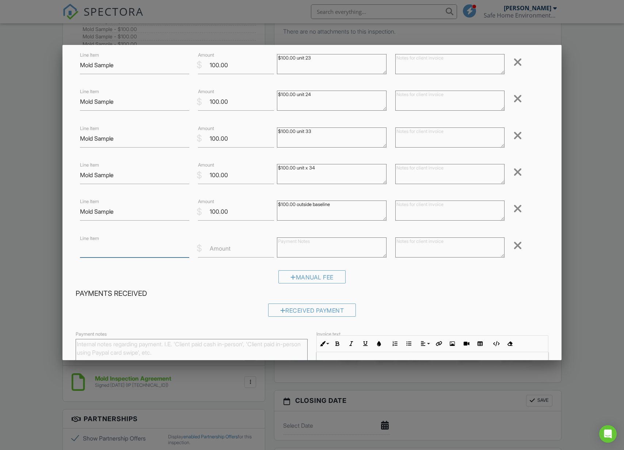
click at [143, 248] on input "Line Item" at bounding box center [135, 249] width 110 height 18
type input "Progress inspection"
click at [298, 246] on textarea at bounding box center [332, 248] width 110 height 20
click at [223, 247] on label "Amount" at bounding box center [220, 249] width 21 height 8
click at [223, 247] on input "Amount" at bounding box center [236, 249] width 76 height 18
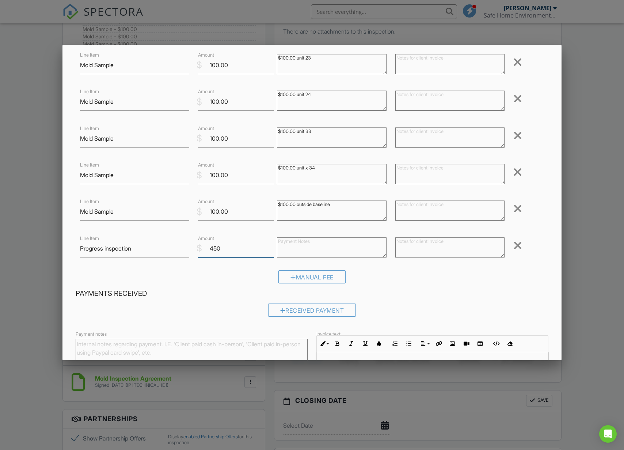
type input "450"
click at [297, 246] on textarea at bounding box center [332, 248] width 110 height 20
click at [305, 241] on textarea at bounding box center [332, 248] width 110 height 20
click at [425, 244] on textarea at bounding box center [451, 248] width 110 height 20
drag, startPoint x: 494, startPoint y: 239, endPoint x: 479, endPoint y: 239, distance: 15.7
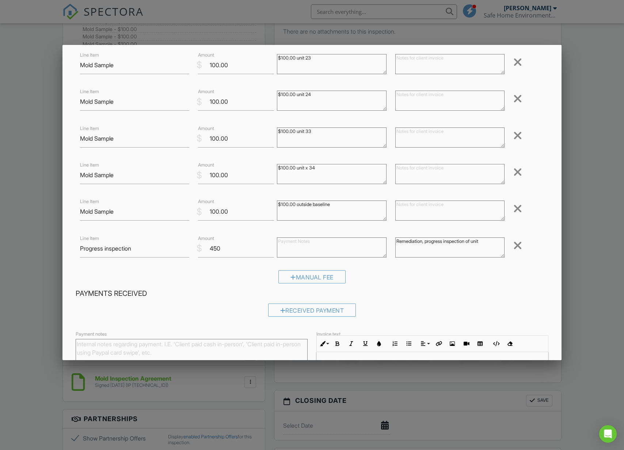
click at [479, 239] on textarea "Remediation, progress inspection of unit" at bounding box center [451, 248] width 110 height 20
click at [403, 245] on textarea "Remediation, progress inspection of unit 23, 2433 and 34" at bounding box center [451, 248] width 110 height 20
click at [431, 246] on textarea "Remediation, progress inspection of unit 23, 24, 33 and 34" at bounding box center [451, 248] width 110 height 20
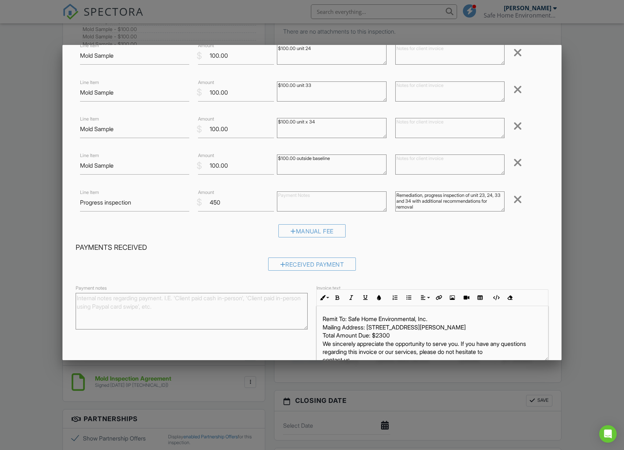
scroll to position [246, 0]
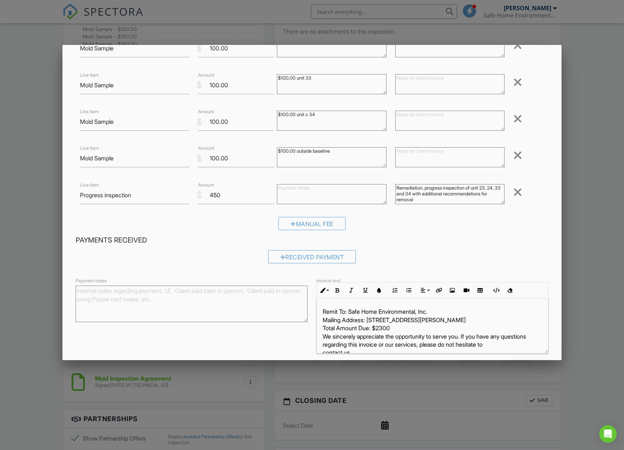
type textarea "Remediation, progress inspection of unit 23, 24, 33 and 34 with additional reco…"
drag, startPoint x: 385, startPoint y: 324, endPoint x: 386, endPoint y: 330, distance: 6.3
click at [385, 324] on p "Remit To: Safe Home Environmental, Inc. Mailing Address: 737 Harding Ave., San …" at bounding box center [433, 332] width 220 height 49
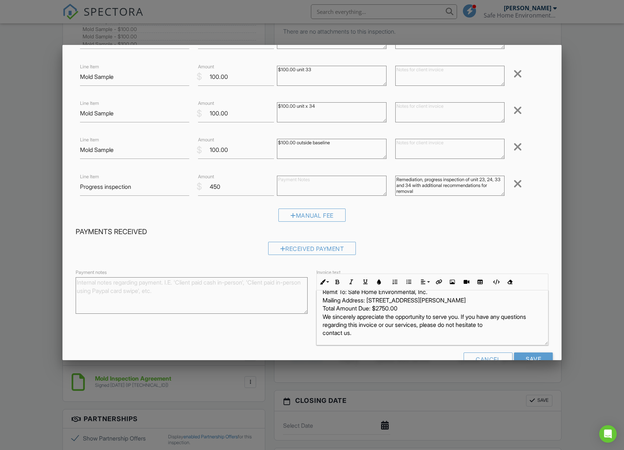
scroll to position [273, 0]
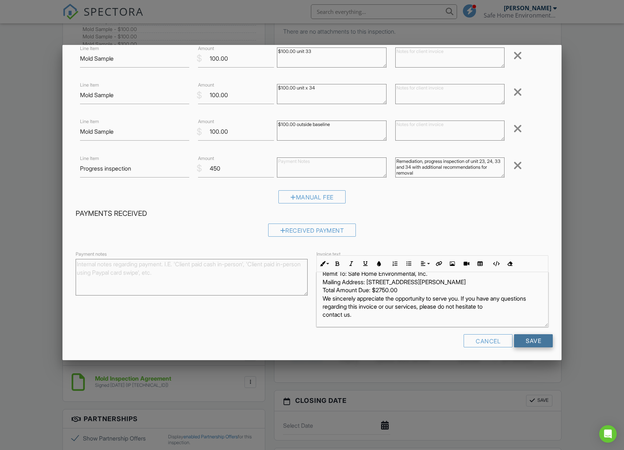
click at [538, 340] on input "Save" at bounding box center [533, 340] width 39 height 13
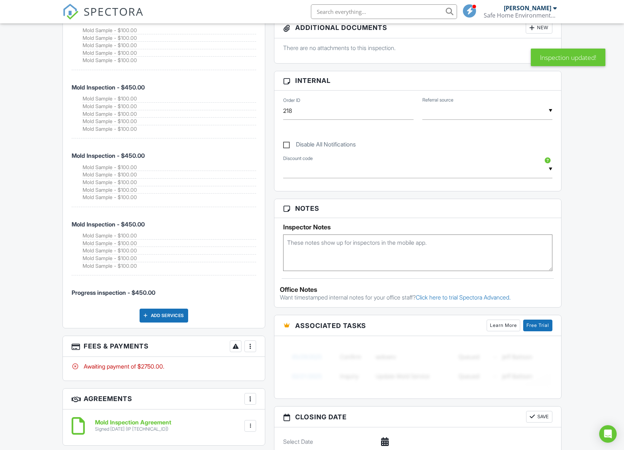
scroll to position [172, 0]
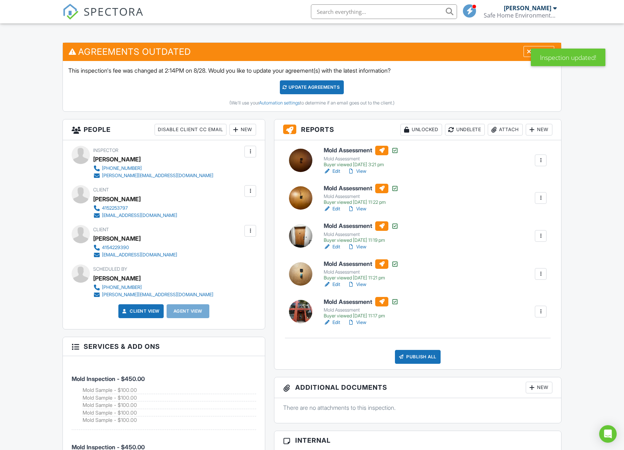
click at [310, 91] on div "Update Agreements" at bounding box center [312, 87] width 64 height 14
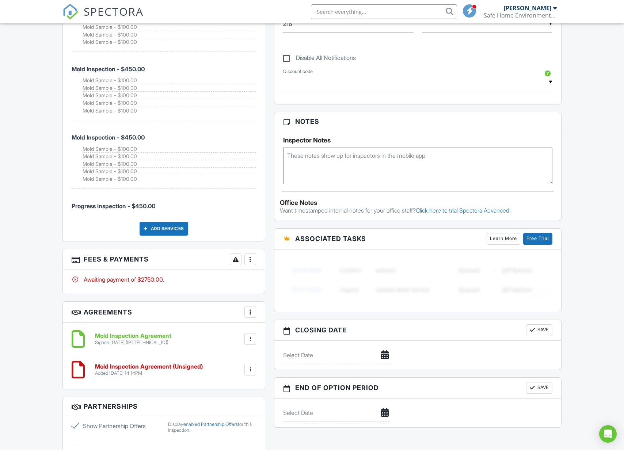
scroll to position [678, 0]
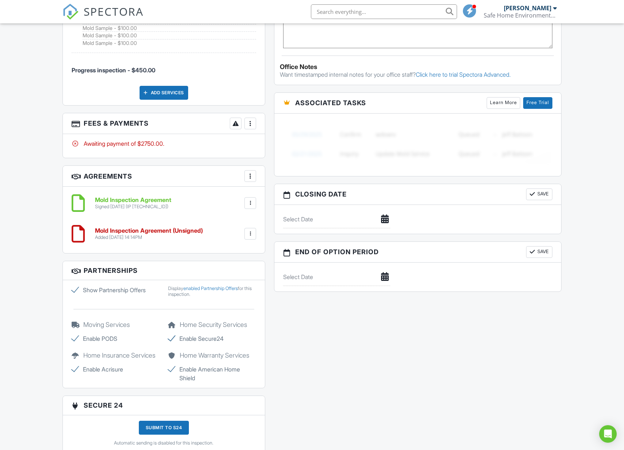
click at [253, 120] on div at bounding box center [250, 123] width 7 height 7
click at [276, 173] on li "View Invoice" at bounding box center [287, 182] width 76 height 18
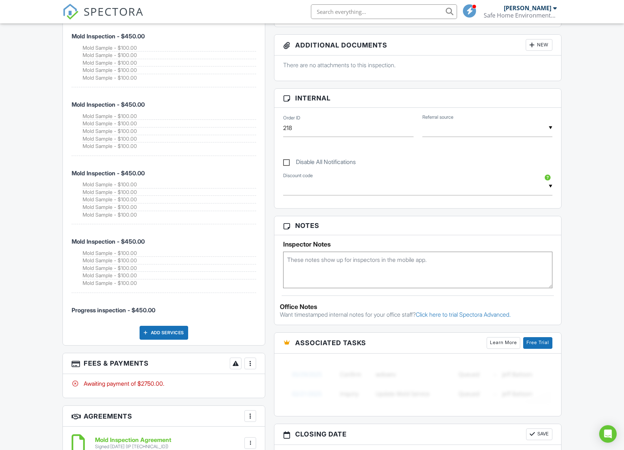
scroll to position [551, 0]
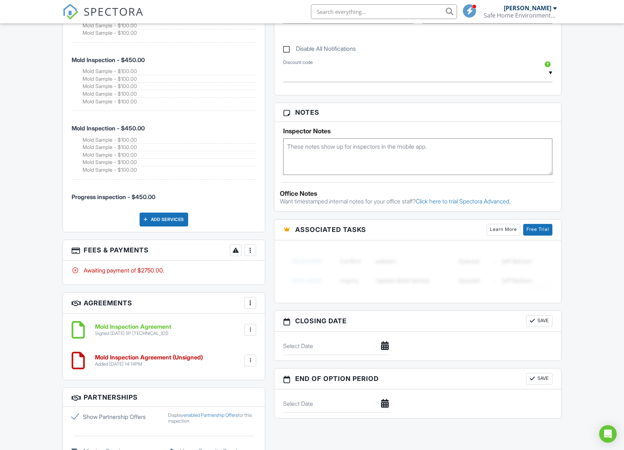
click at [252, 247] on div at bounding box center [250, 250] width 7 height 7
click at [276, 268] on li "Edit Fees & Payments" at bounding box center [287, 273] width 76 height 18
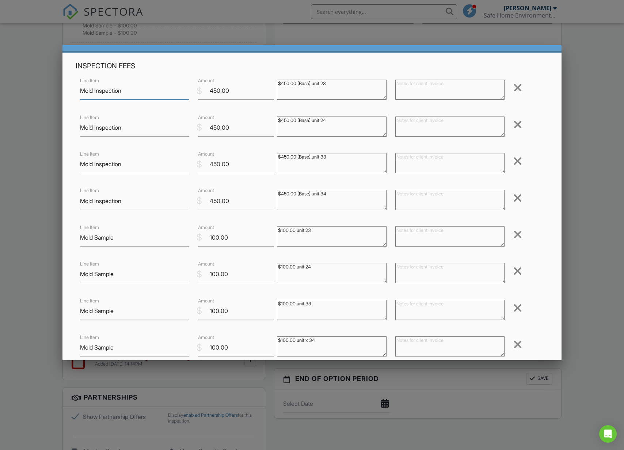
scroll to position [22, 0]
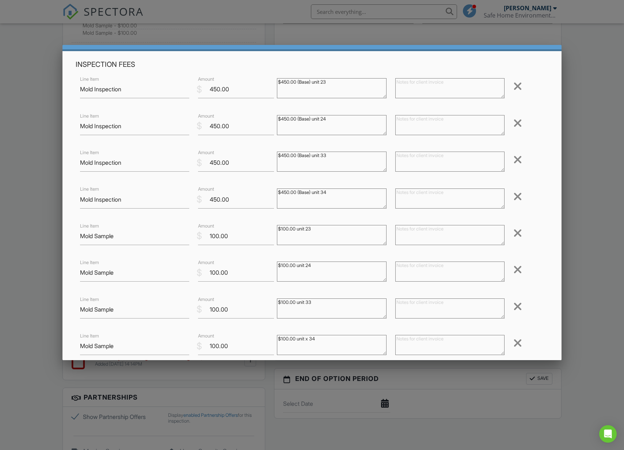
drag, startPoint x: 344, startPoint y: 190, endPoint x: 275, endPoint y: 193, distance: 68.4
click at [275, 193] on div "$450.00 (Base) unit 34" at bounding box center [332, 199] width 118 height 29
paste textarea "$450.00 (Base) unit 34"
type textarea "$450.00 (Base) unit 34"
drag, startPoint x: 348, startPoint y: 154, endPoint x: 271, endPoint y: 153, distance: 77.9
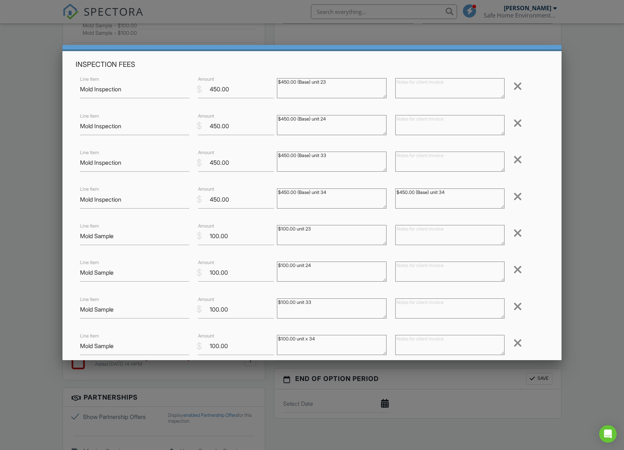
click at [271, 153] on div "Line Item Mold Inspection $ Amount 450.00 $450.00 (Base) unit 33 Remove" at bounding box center [312, 162] width 473 height 29
click at [408, 155] on textarea at bounding box center [451, 162] width 110 height 20
paste textarea "$450.00 (Base) unit 33"
type textarea "$450.00 (Base) unit 33"
drag, startPoint x: 341, startPoint y: 118, endPoint x: 276, endPoint y: 120, distance: 65.1
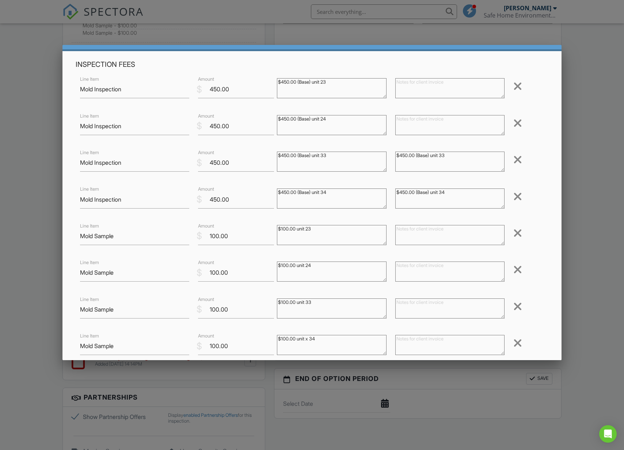
click at [272, 120] on div "Line Item Mold Inspection $ Amount 450.00 $450.00 (Base) unit 24 Remove" at bounding box center [312, 125] width 473 height 29
click at [409, 122] on textarea at bounding box center [451, 125] width 110 height 20
paste textarea "$450.00 (Base) unit 24"
type textarea "$450.00 (Base) unit 24"
drag, startPoint x: 345, startPoint y: 82, endPoint x: 270, endPoint y: 82, distance: 74.9
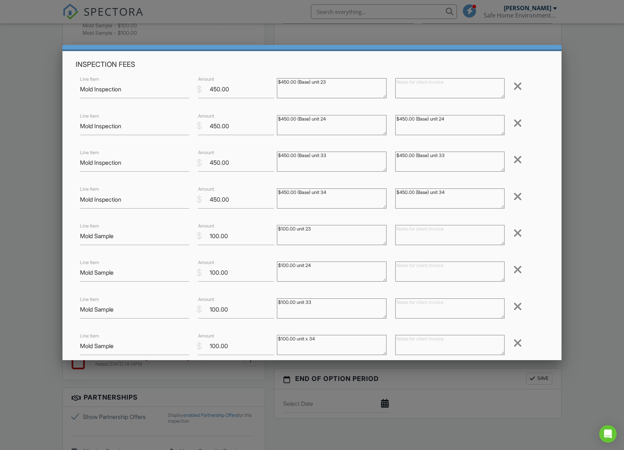
click at [270, 82] on div "Line Item Mold Inspection $ Amount 450.00 $450.00 (Base) unit 23 Remove" at bounding box center [312, 89] width 473 height 29
click at [426, 82] on textarea at bounding box center [451, 88] width 110 height 20
paste textarea "$450.00 (Base) unit 23"
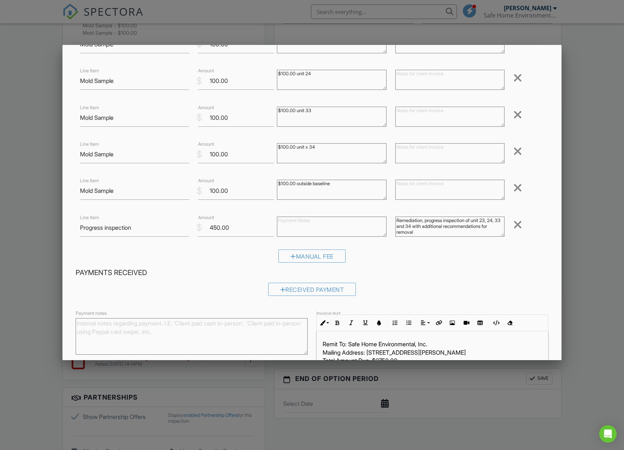
scroll to position [168, 0]
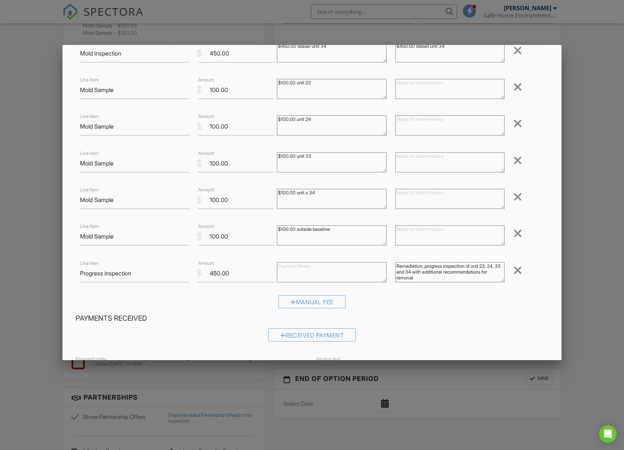
type textarea "$450.00 (Base) unit 23"
drag, startPoint x: 338, startPoint y: 228, endPoint x: 270, endPoint y: 226, distance: 68.0
click at [270, 226] on div "Line Item Mold Sample $ Amount 100.00 $100.00 outside baseline Remove" at bounding box center [312, 236] width 473 height 29
click at [426, 226] on textarea at bounding box center [451, 236] width 110 height 20
paste textarea "$100.00 outside baseline"
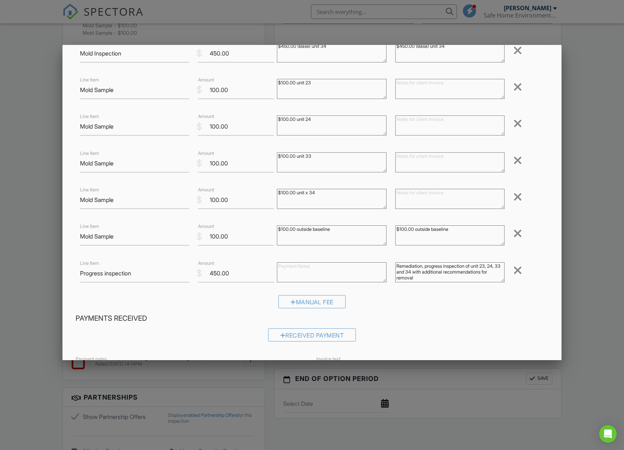
type textarea "$100.00 outside baseline"
drag, startPoint x: 348, startPoint y: 193, endPoint x: 267, endPoint y: 189, distance: 80.9
click at [267, 189] on div "Line Item Mold Sample $ Amount 100.00 $100.00 unit x 34 Remove" at bounding box center [312, 199] width 473 height 29
click at [420, 197] on textarea at bounding box center [451, 199] width 110 height 20
paste textarea "$100.00 unit x 34"
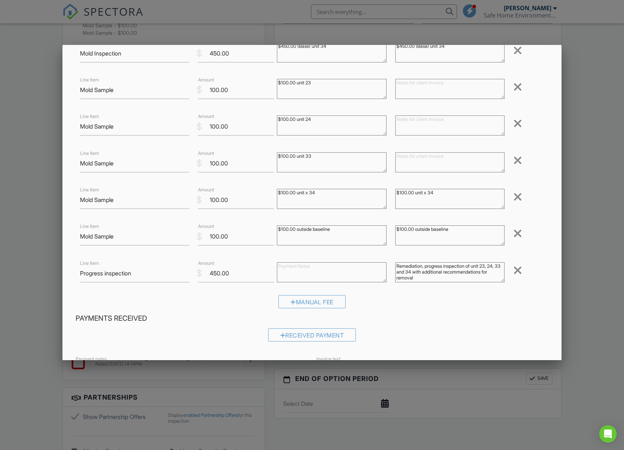
type textarea "$100.00 unit x 34"
drag, startPoint x: 342, startPoint y: 155, endPoint x: 271, endPoint y: 156, distance: 71.7
click at [271, 156] on div "Line Item Mold Sample $ Amount 100.00 $100.00 unit 33 Remove" at bounding box center [312, 163] width 473 height 29
click at [403, 156] on textarea at bounding box center [451, 162] width 110 height 20
paste textarea "$100.00 unit 33"
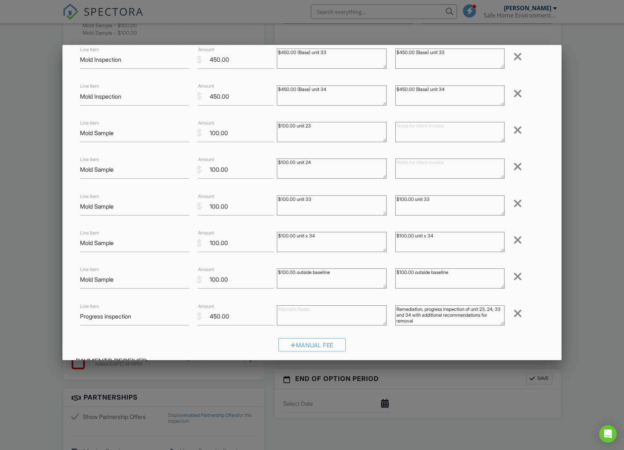
scroll to position [98, 0]
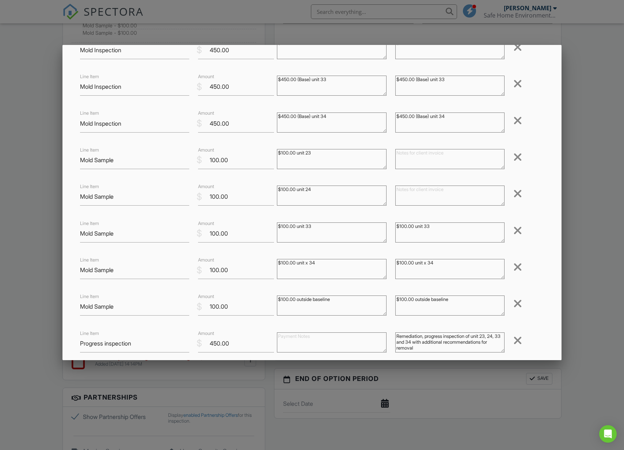
type textarea "$100.00 unit 33"
drag, startPoint x: 342, startPoint y: 192, endPoint x: 265, endPoint y: 185, distance: 77.1
click at [265, 185] on div "Line Item Mold Sample $ Amount 100.00 $100.00 unit 24 Remove" at bounding box center [312, 196] width 473 height 29
click at [409, 193] on textarea at bounding box center [451, 196] width 110 height 20
paste textarea "$100.00 unit 24"
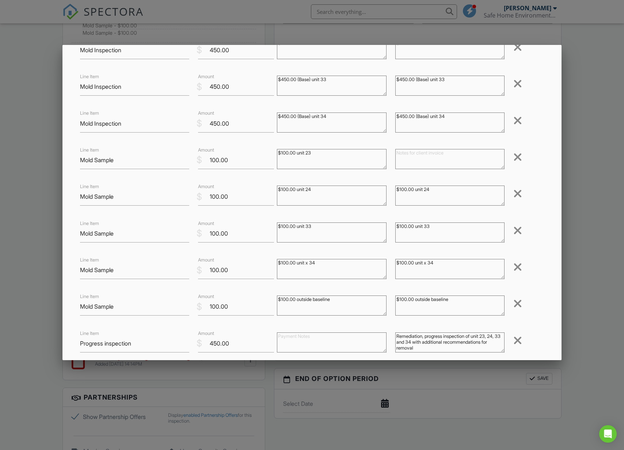
type textarea "$100.00 unit 24"
drag, startPoint x: 324, startPoint y: 153, endPoint x: 272, endPoint y: 151, distance: 52.3
click at [271, 151] on div "Line Item Mold Sample $ Amount 100.00 $100.00 unit 23 Remove" at bounding box center [312, 159] width 473 height 29
click at [411, 157] on textarea at bounding box center [451, 159] width 110 height 20
paste textarea "$100.00 unit 23"
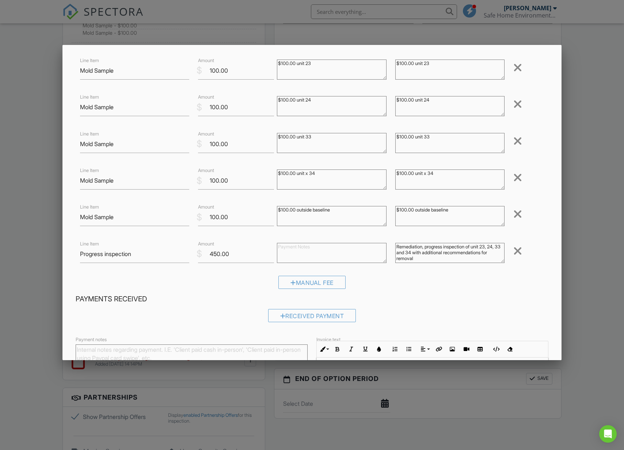
scroll to position [273, 0]
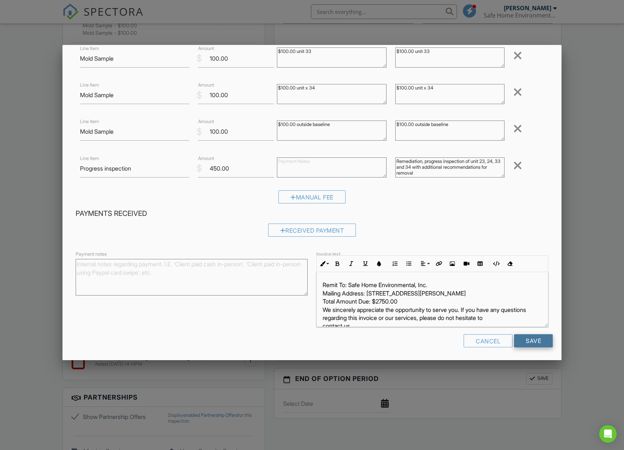
type textarea "$100.00 unit 23"
click at [540, 341] on input "Save" at bounding box center [533, 340] width 39 height 13
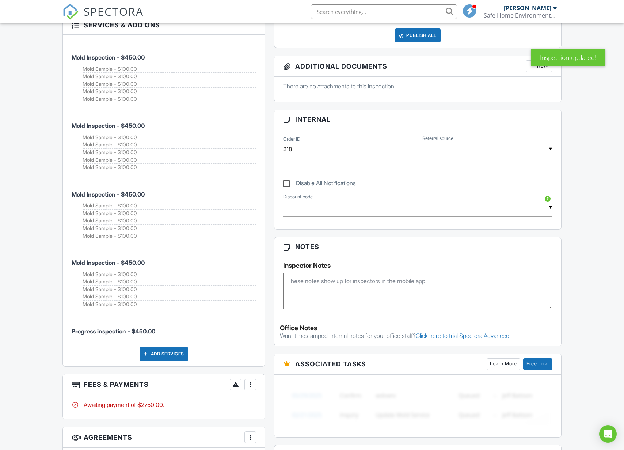
scroll to position [553, 0]
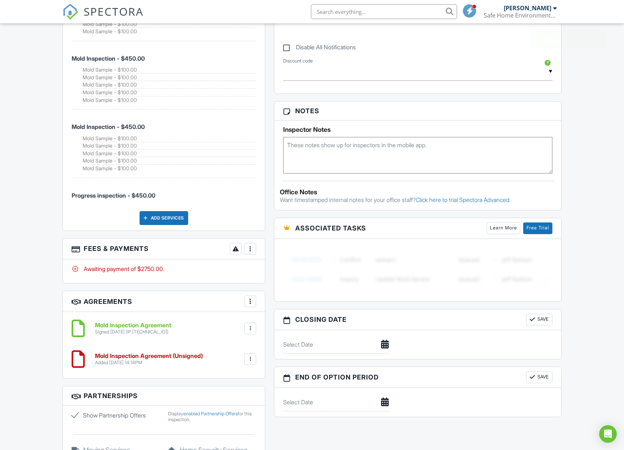
click at [251, 245] on div at bounding box center [250, 248] width 7 height 7
click at [276, 302] on li "View Invoice" at bounding box center [287, 308] width 76 height 18
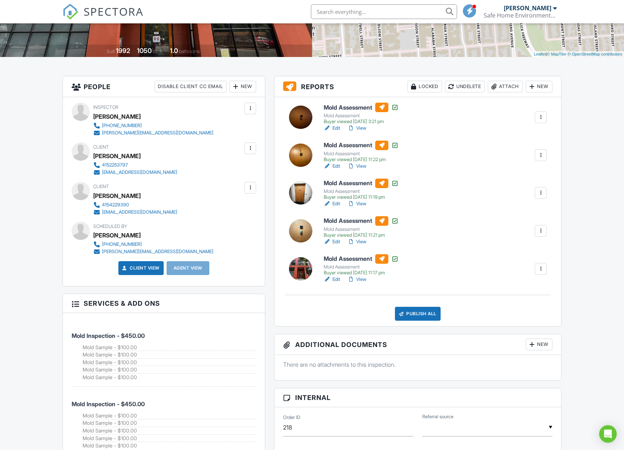
scroll to position [140, 0]
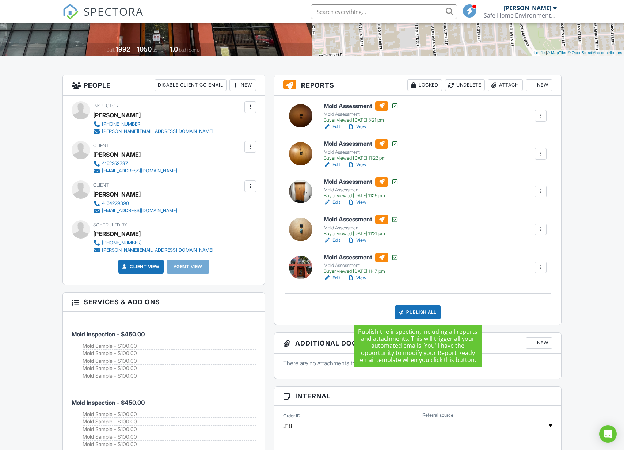
click at [421, 311] on div "Publish All" at bounding box center [418, 313] width 46 height 14
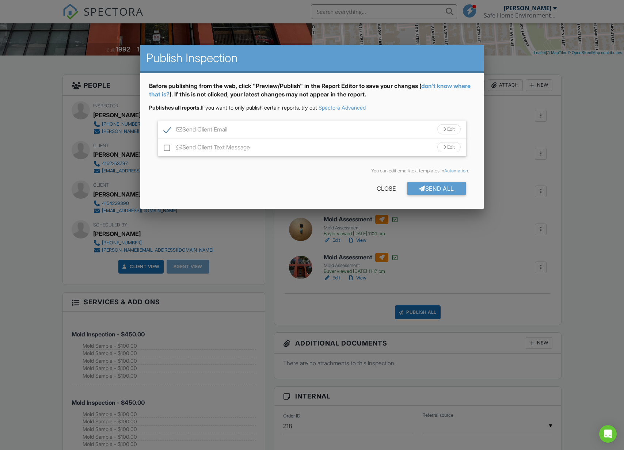
drag, startPoint x: 170, startPoint y: 147, endPoint x: 173, endPoint y: 149, distance: 4.0
click at [170, 147] on label "Send Client Text Message" at bounding box center [207, 148] width 86 height 9
click at [169, 146] on input "Send Client Text Message" at bounding box center [166, 143] width 5 height 5
checkbox input "true"
click at [443, 189] on div "Send All" at bounding box center [437, 188] width 58 height 13
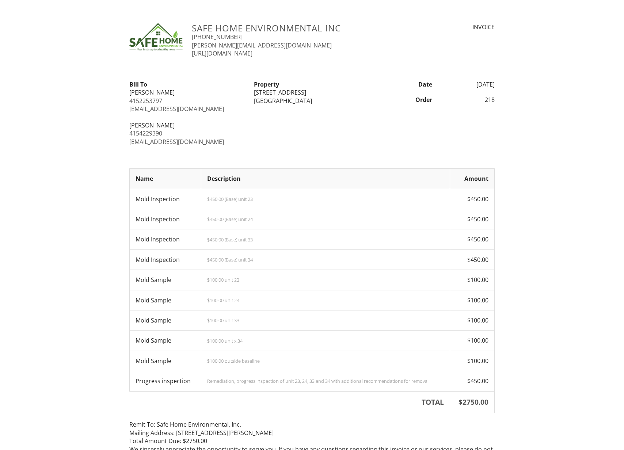
scroll to position [70, 0]
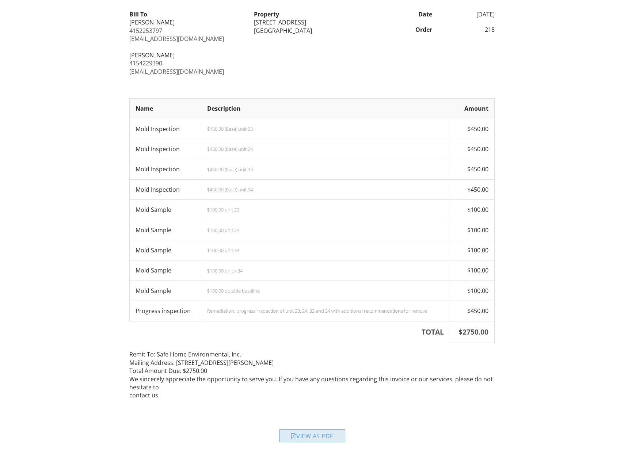
click at [309, 432] on div "View as PDF" at bounding box center [312, 436] width 66 height 13
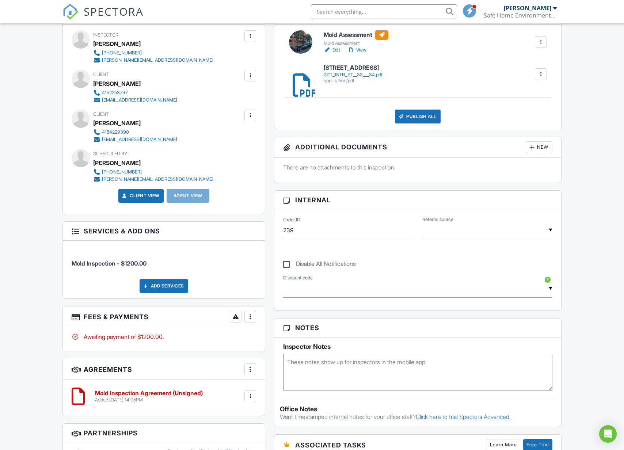
scroll to position [338, 0]
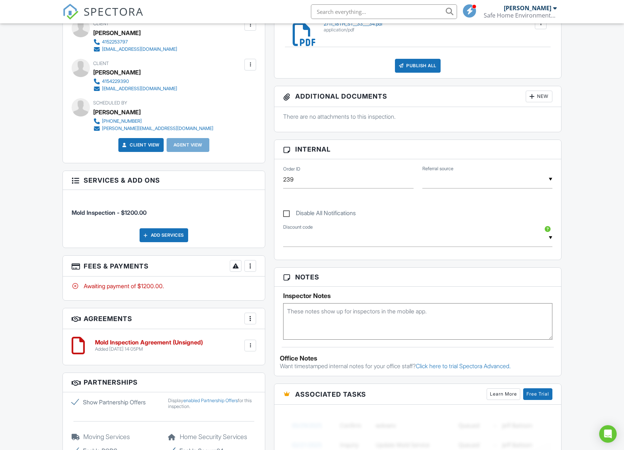
click at [253, 264] on div at bounding box center [250, 265] width 7 height 7
click at [280, 291] on li "Edit Fees & Payments" at bounding box center [287, 288] width 76 height 18
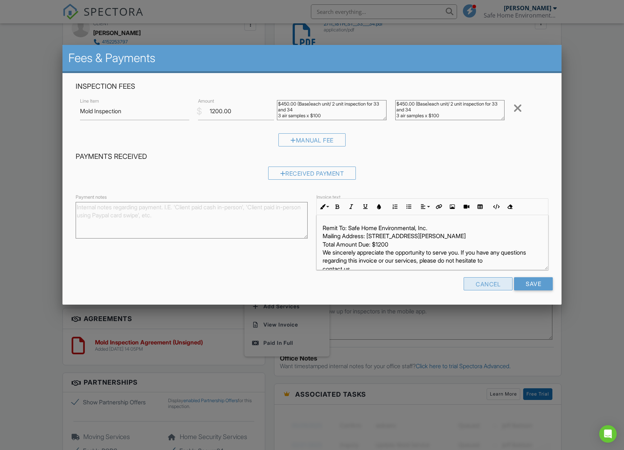
click at [485, 284] on div "Cancel" at bounding box center [488, 283] width 49 height 13
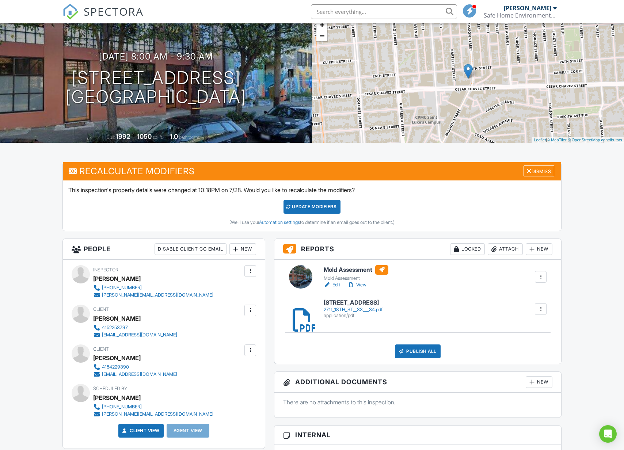
scroll to position [178, 0]
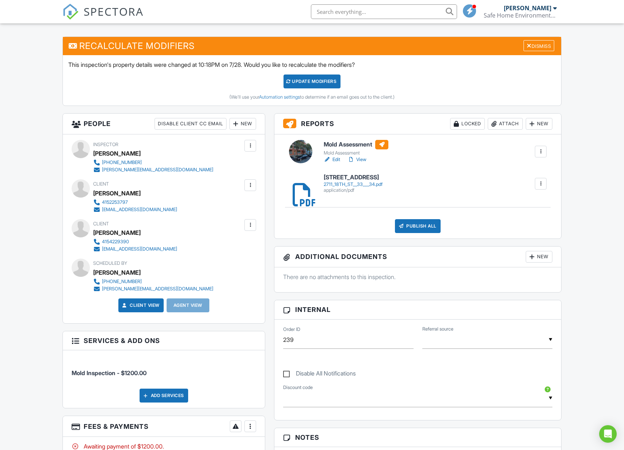
click at [360, 159] on link "View" at bounding box center [357, 159] width 19 height 7
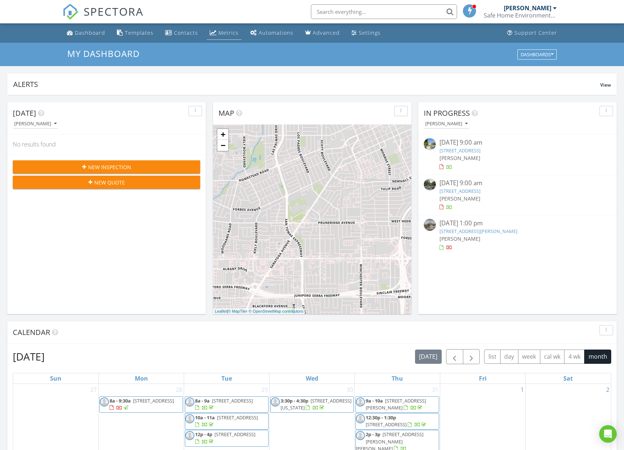
click at [223, 33] on div "Metrics" at bounding box center [229, 32] width 20 height 7
